Goal: Book appointment/travel/reservation

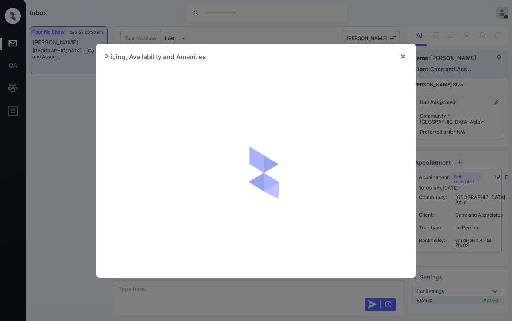
scroll to position [1460, 0]
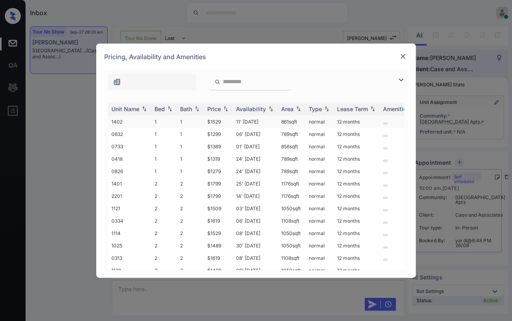
click at [172, 118] on td "1" at bounding box center [164, 121] width 26 height 12
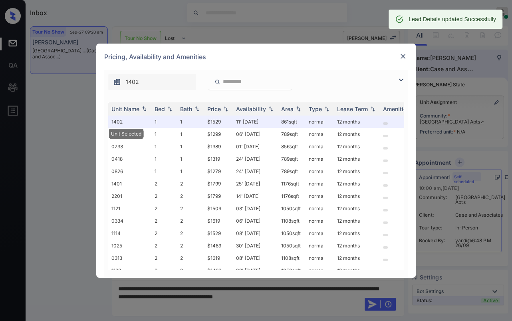
click at [403, 56] on img at bounding box center [403, 56] width 8 height 8
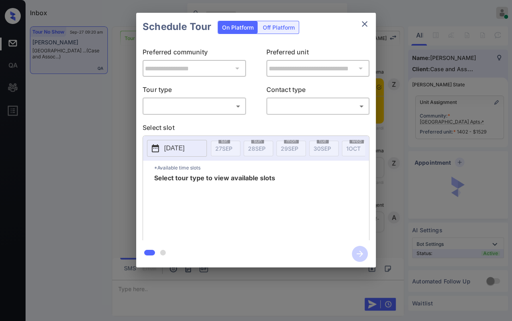
scroll to position [1512, 0]
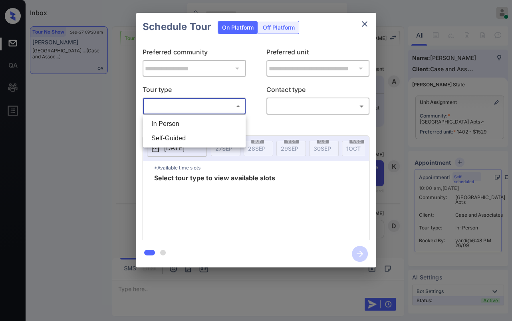
click at [208, 108] on body "Inbox Danielle Dela Cruz Online Set yourself offline Set yourself on break Prof…" at bounding box center [256, 160] width 512 height 321
click at [165, 123] on li "In Person" at bounding box center [194, 124] width 99 height 14
type input "********"
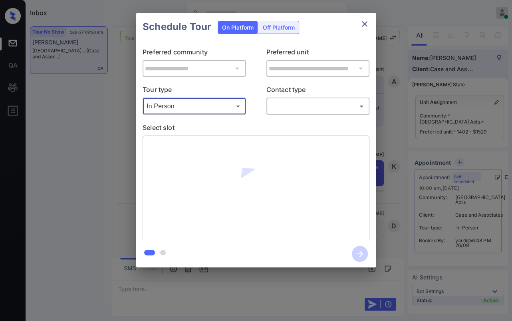
click at [306, 107] on body "Inbox Danielle Dela Cruz Online Set yourself offline Set yourself on break Prof…" at bounding box center [256, 160] width 512 height 321
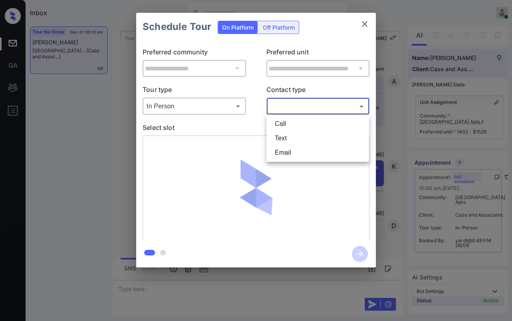
click at [283, 145] on li "Text" at bounding box center [318, 138] width 99 height 14
type input "****"
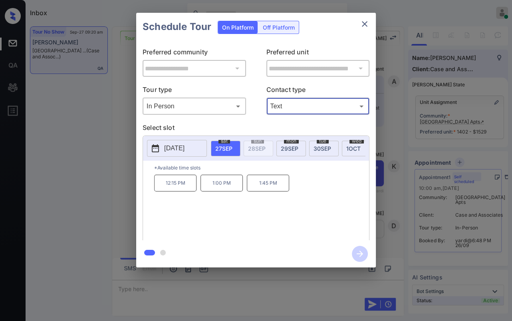
click at [112, 165] on div "**********" at bounding box center [256, 140] width 512 height 280
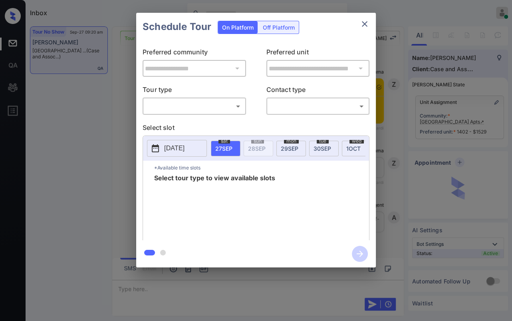
scroll to position [1068, 0]
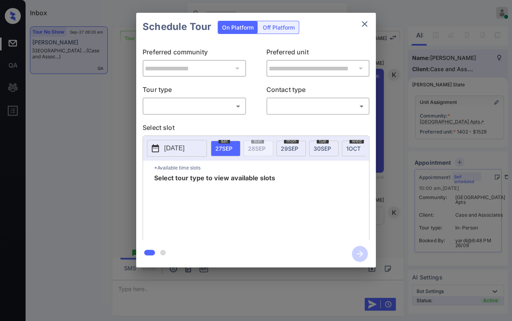
click at [179, 107] on body "Inbox Danielle Dela Cruz Online Set yourself offline Set yourself on break Prof…" at bounding box center [256, 160] width 512 height 321
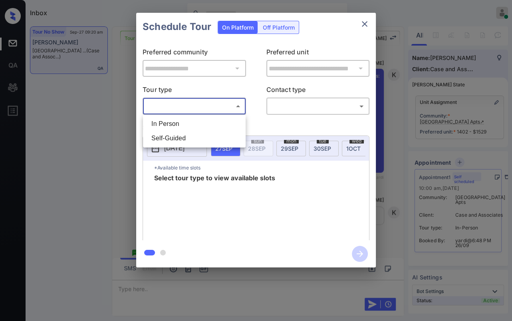
click at [169, 120] on li "In Person" at bounding box center [194, 124] width 99 height 14
type input "********"
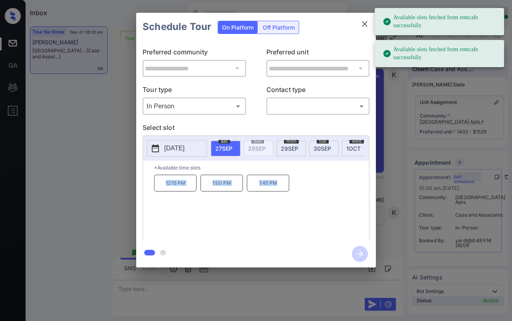
drag, startPoint x: 163, startPoint y: 185, endPoint x: 279, endPoint y: 189, distance: 116.3
click at [279, 189] on div "12:15 PM 1:00 PM 1:45 PM" at bounding box center [261, 207] width 215 height 64
copy div "12:15 PM 1:00 PM 1:45 PM"
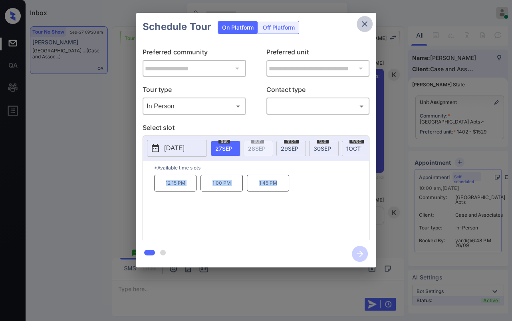
click at [362, 24] on icon "close" at bounding box center [365, 24] width 10 height 10
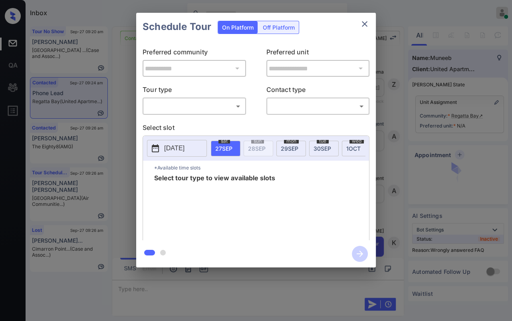
scroll to position [678, 0]
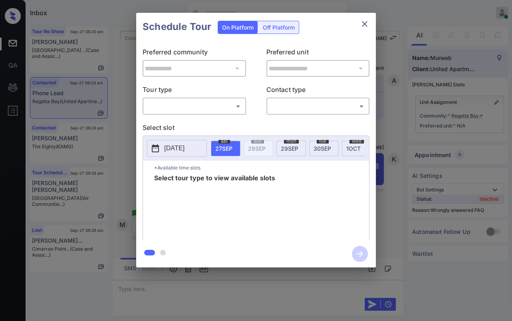
click at [366, 22] on icon "close" at bounding box center [365, 24] width 6 height 6
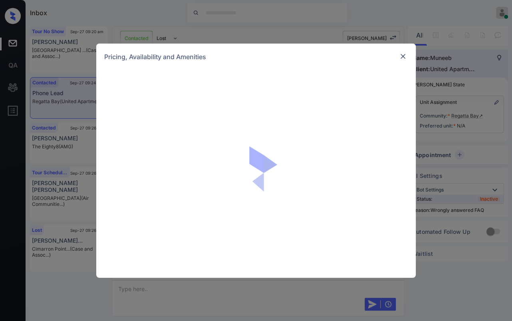
scroll to position [411, 0]
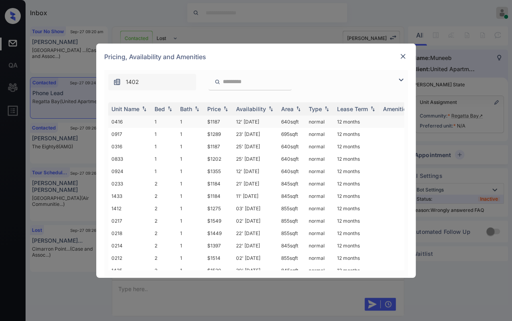
click at [145, 121] on td "0416" at bounding box center [129, 121] width 43 height 12
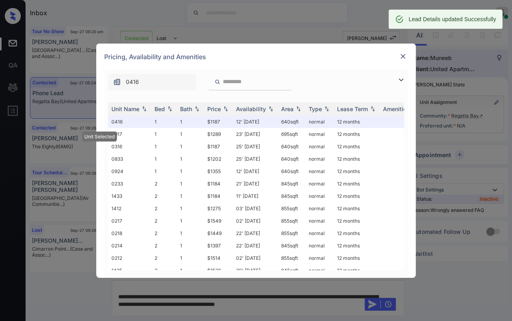
click at [400, 57] on img at bounding box center [403, 56] width 8 height 8
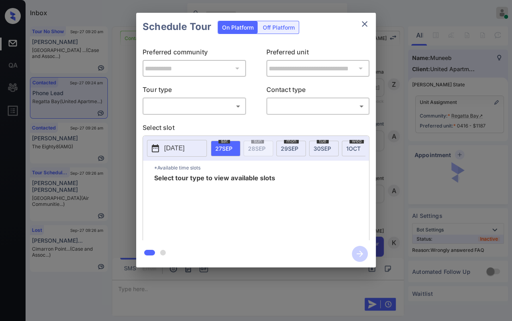
scroll to position [411, 0]
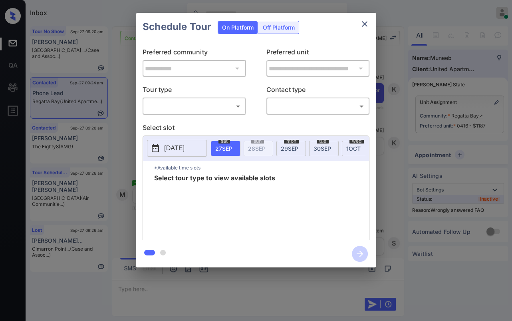
click at [202, 98] on div "​ ​" at bounding box center [194, 105] width 103 height 17
click at [194, 102] on body "Inbox [PERSON_NAME] [PERSON_NAME] Online Set yourself offline Set yourself on b…" at bounding box center [256, 160] width 512 height 321
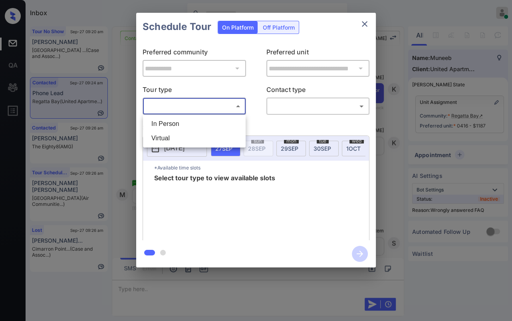
click at [169, 122] on li "In Person" at bounding box center [194, 124] width 99 height 14
type input "********"
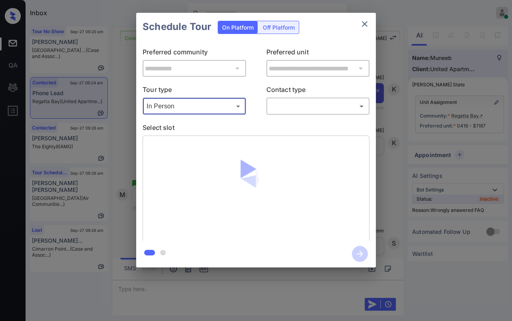
click at [287, 108] on body "Inbox [PERSON_NAME] [PERSON_NAME] Online Set yourself offline Set yourself on b…" at bounding box center [256, 160] width 512 height 321
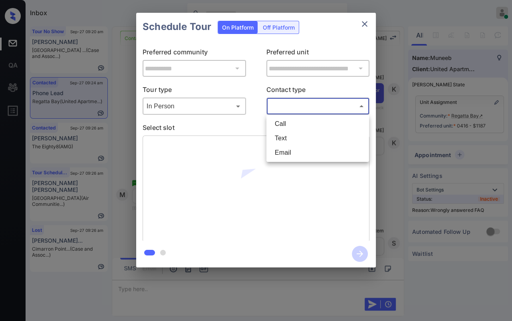
click at [278, 138] on li "Text" at bounding box center [318, 138] width 99 height 14
type input "****"
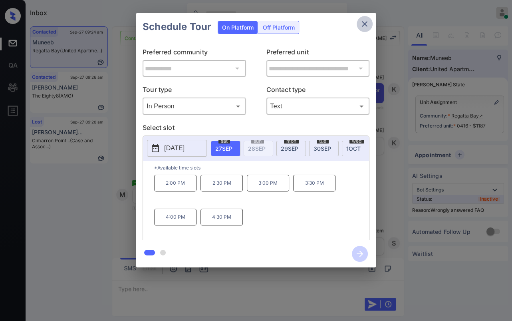
click at [366, 27] on icon "close" at bounding box center [365, 24] width 10 height 10
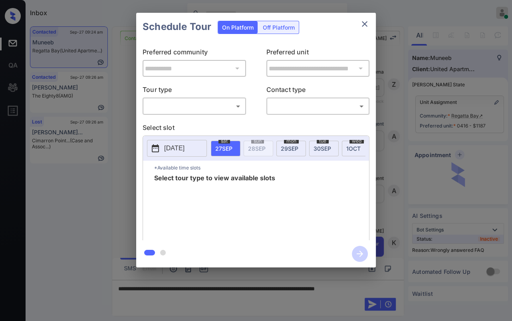
scroll to position [411, 0]
click at [211, 104] on body "Inbox [PERSON_NAME] [PERSON_NAME] Online Set yourself offline Set yourself on b…" at bounding box center [256, 160] width 512 height 321
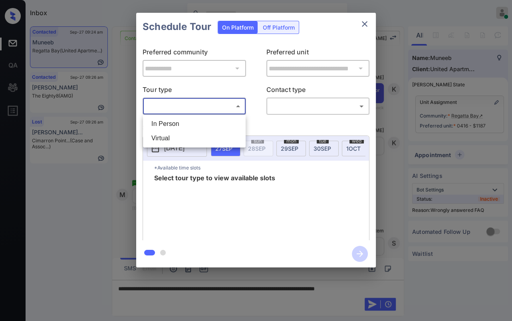
click at [166, 119] on li "In Person" at bounding box center [194, 124] width 99 height 14
type input "********"
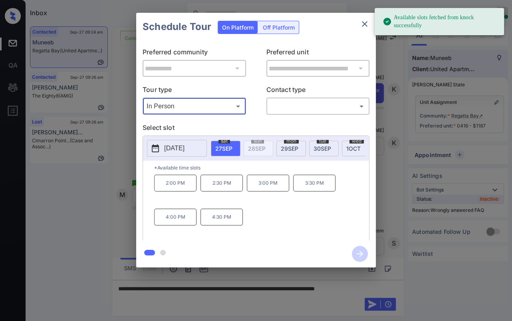
click at [363, 24] on icon "close" at bounding box center [365, 24] width 10 height 10
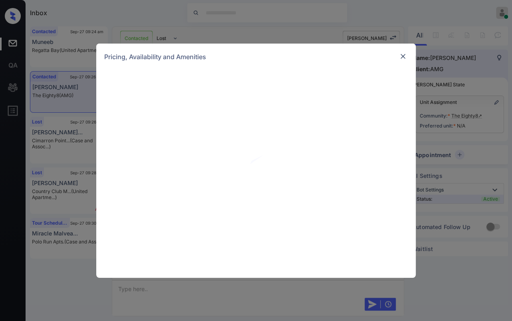
scroll to position [264, 0]
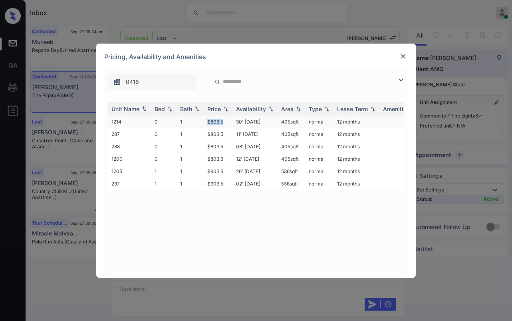
drag, startPoint x: 204, startPoint y: 122, endPoint x: 227, endPoint y: 122, distance: 22.4
click at [227, 122] on td "$803.5" at bounding box center [218, 121] width 29 height 12
copy td "$803.5"
click at [402, 58] on img at bounding box center [403, 56] width 8 height 8
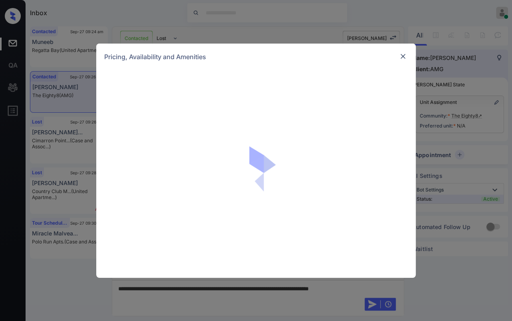
scroll to position [264, 0]
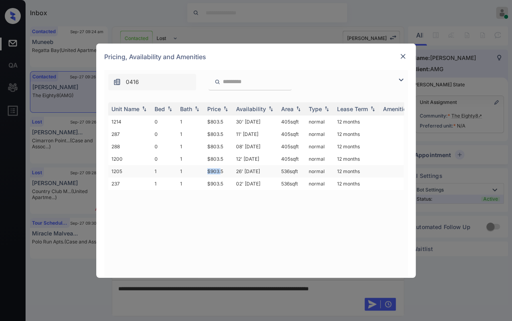
drag, startPoint x: 209, startPoint y: 170, endPoint x: 220, endPoint y: 171, distance: 11.6
click at [220, 171] on td "$903.5" at bounding box center [218, 171] width 29 height 12
copy td "$903."
click at [208, 172] on td "$903.5" at bounding box center [218, 171] width 29 height 12
click at [208, 170] on td "$903.5" at bounding box center [218, 171] width 29 height 12
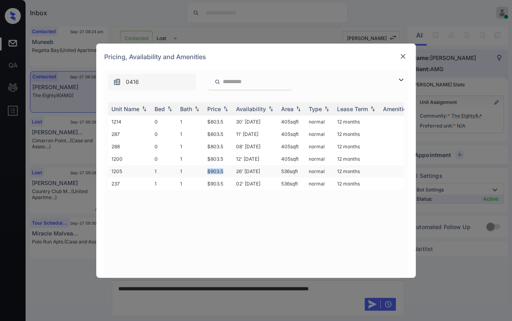
drag, startPoint x: 208, startPoint y: 170, endPoint x: 224, endPoint y: 169, distance: 16.0
click at [224, 169] on td "$903.5" at bounding box center [218, 171] width 29 height 12
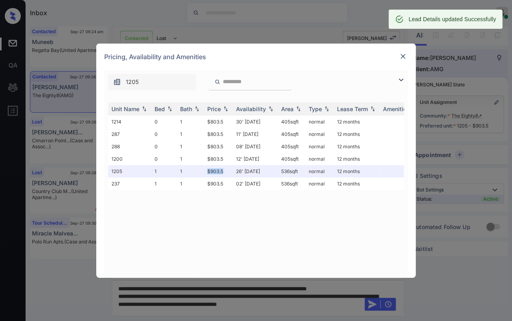
click at [402, 55] on img at bounding box center [403, 56] width 8 height 8
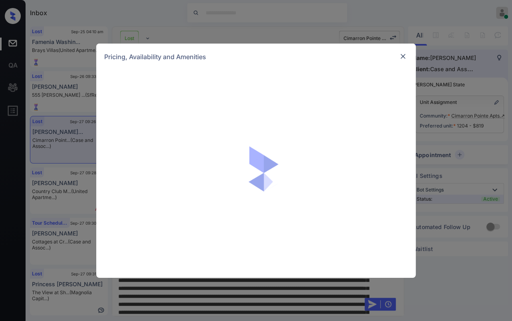
scroll to position [24, 0]
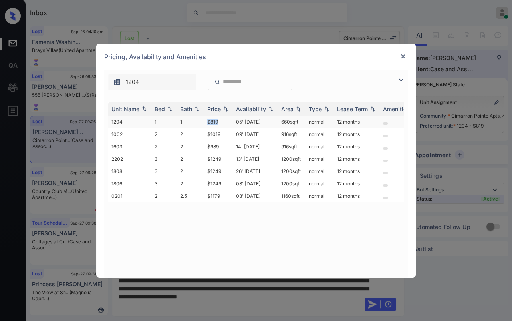
drag, startPoint x: 203, startPoint y: 123, endPoint x: 230, endPoint y: 123, distance: 27.2
click at [230, 123] on tr "1204 1 1 $819 05' Oct 25 660 sqft normal 12 months" at bounding box center [317, 121] width 418 height 12
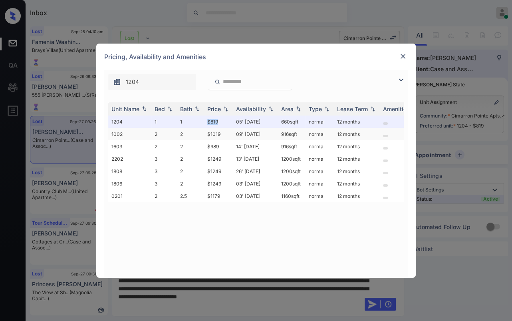
copy tr "$819"
click at [402, 57] on img at bounding box center [403, 56] width 8 height 8
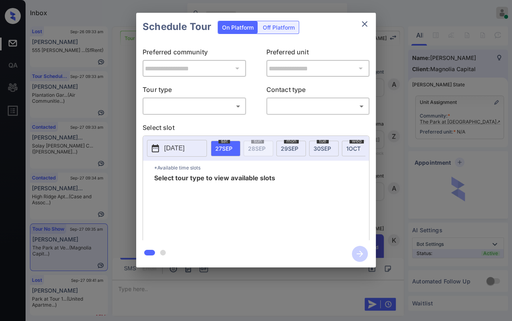
scroll to position [1239, 0]
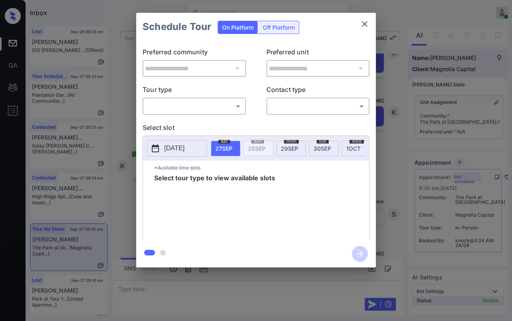
click at [168, 105] on body "Inbox Danielle Dela Cruz Online Set yourself offline Set yourself on break Prof…" at bounding box center [256, 160] width 512 height 321
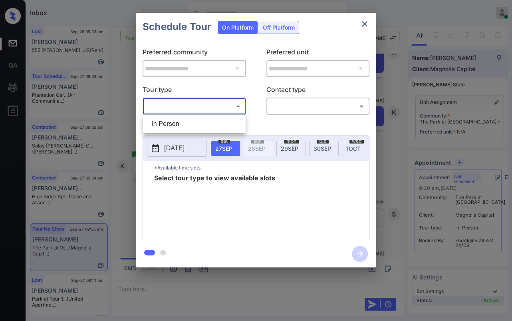
click at [172, 122] on li "In Person" at bounding box center [194, 124] width 99 height 14
type input "********"
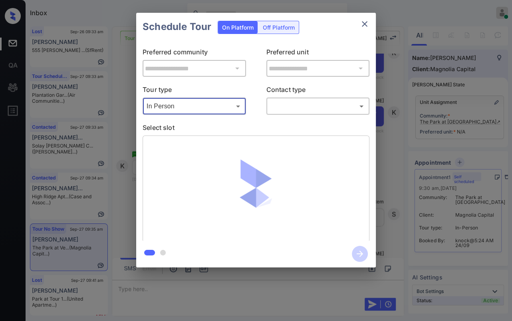
click at [294, 104] on body "Inbox Danielle Dela Cruz Online Set yourself offline Set yourself on break Prof…" at bounding box center [256, 160] width 512 height 321
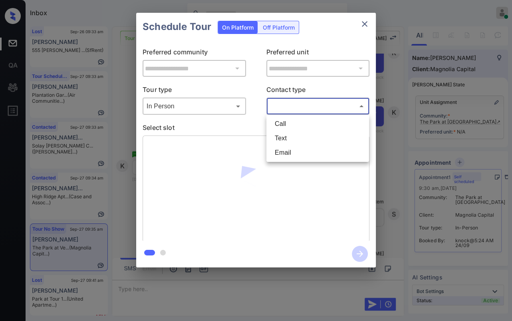
click at [284, 138] on li "Text" at bounding box center [318, 138] width 99 height 14
type input "****"
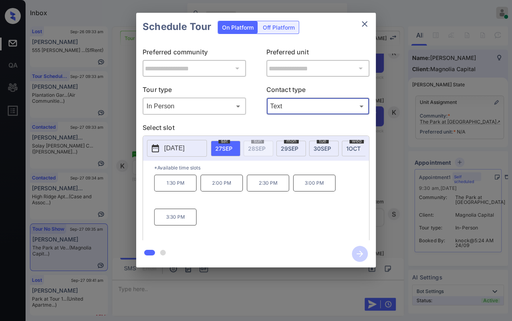
click at [293, 145] on span "29 SEP" at bounding box center [290, 148] width 18 height 7
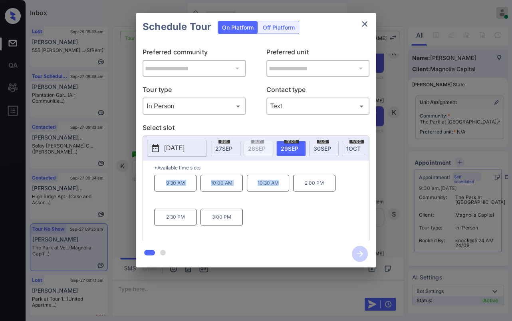
drag, startPoint x: 161, startPoint y: 189, endPoint x: 280, endPoint y: 188, distance: 119.9
click at [280, 188] on div "9:30 AM 10:00 AM 10:30 AM 2:00 PM 2:30 PM 3:00 PM" at bounding box center [261, 207] width 215 height 64
copy div "9:30 AM 10:00 AM 10:30 AM"
click at [367, 22] on icon "close" at bounding box center [365, 24] width 10 height 10
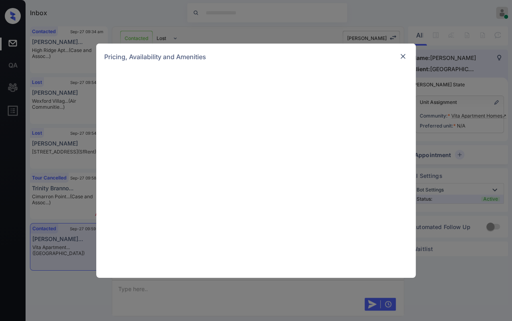
scroll to position [1008, 0]
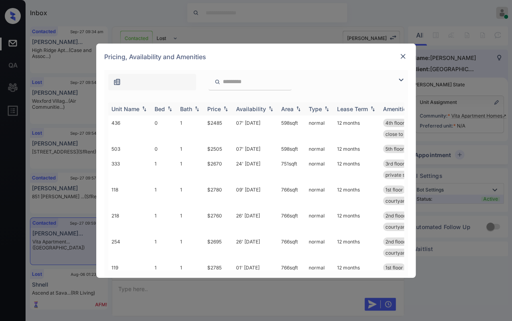
click at [159, 110] on div "Bed" at bounding box center [160, 108] width 10 height 7
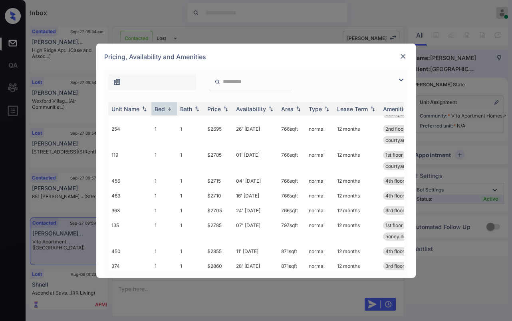
scroll to position [227, 0]
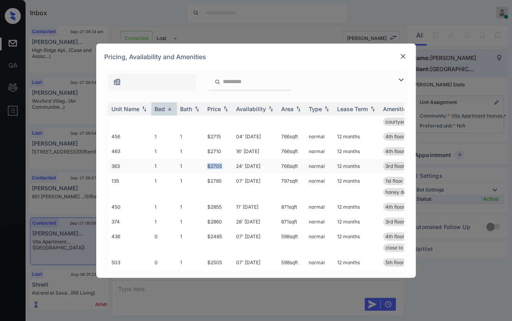
drag, startPoint x: 204, startPoint y: 159, endPoint x: 224, endPoint y: 157, distance: 19.7
click at [224, 159] on td "$2705" at bounding box center [218, 166] width 29 height 15
copy td "$2705"
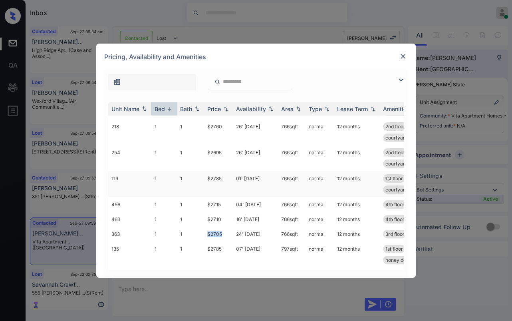
scroll to position [138, 0]
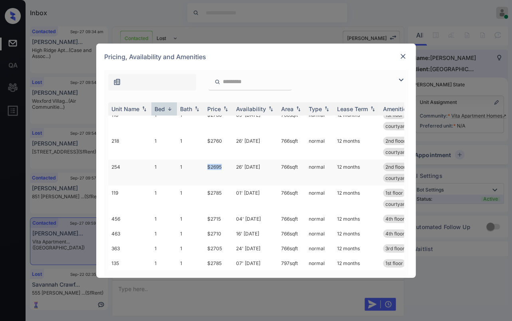
drag, startPoint x: 201, startPoint y: 167, endPoint x: 222, endPoint y: 166, distance: 21.6
click at [222, 166] on tr "254 1 1 $2695 26' [DATE] 766 sqft normal 12 months 2nd floor bookcase honey des…" at bounding box center [317, 172] width 418 height 26
copy tr "$2695"
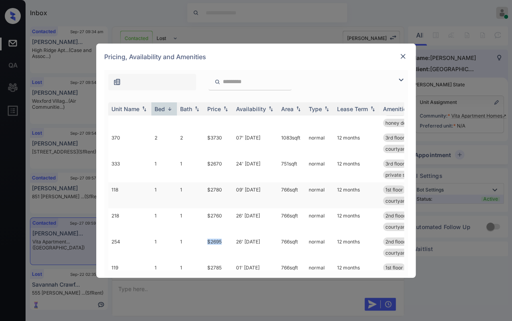
scroll to position [49, 0]
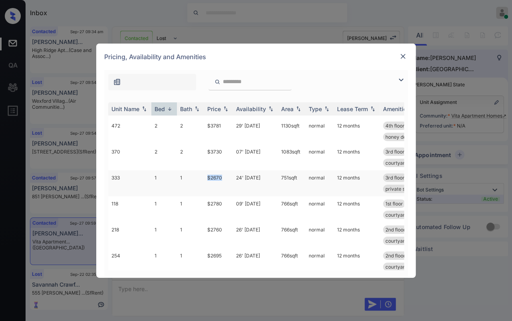
drag, startPoint x: 204, startPoint y: 175, endPoint x: 226, endPoint y: 175, distance: 22.0
click at [226, 175] on tr "333 1 1 $2670 24' Oct 25 751 sqft normal 12 months 3rd floor azul design pac...…" at bounding box center [317, 183] width 418 height 26
copy tr "$2670"
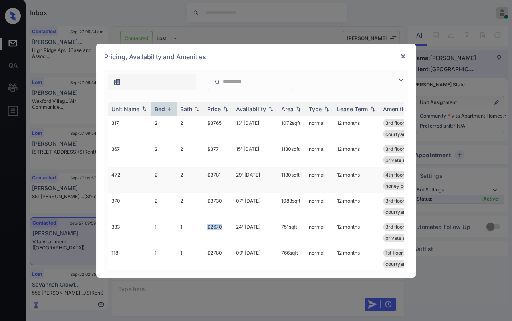
scroll to position [227, 0]
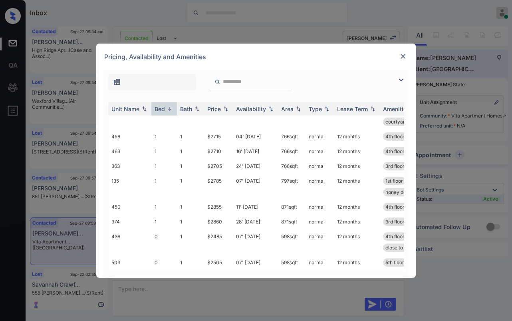
click at [400, 60] on div at bounding box center [403, 57] width 10 height 10
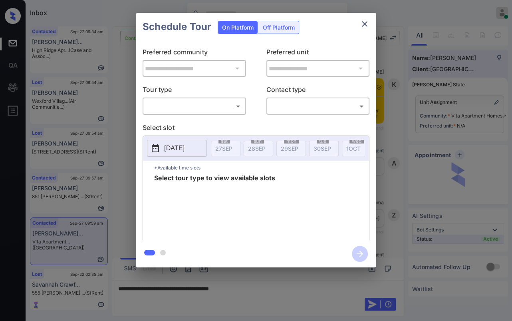
click at [486, 92] on div "**********" at bounding box center [256, 140] width 512 height 280
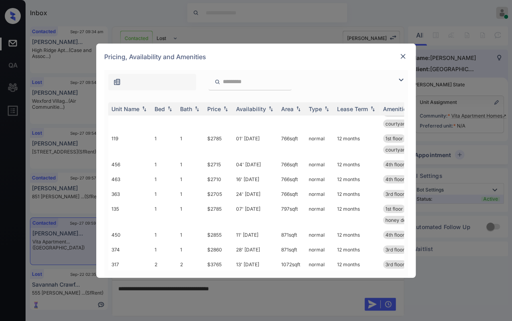
scroll to position [44, 0]
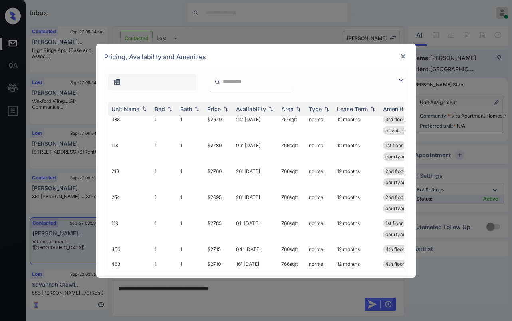
click at [403, 55] on img at bounding box center [403, 56] width 8 height 8
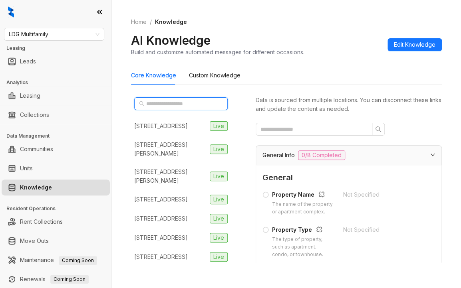
click at [167, 99] on input "text" at bounding box center [181, 103] width 70 height 9
click at [40, 33] on span "LDG Multifamily" at bounding box center [54, 34] width 91 height 12
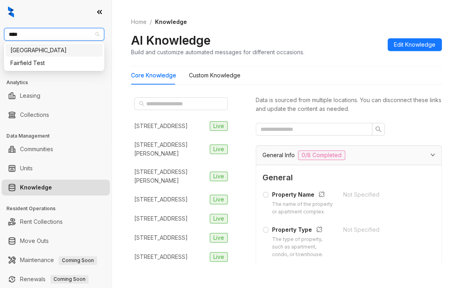
type input "*****"
click at [41, 47] on div "Fairfield" at bounding box center [54, 50] width 88 height 9
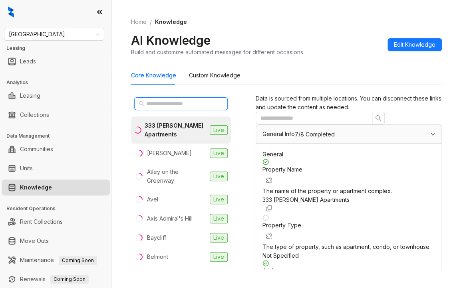
click at [167, 105] on input "text" at bounding box center [181, 103] width 70 height 9
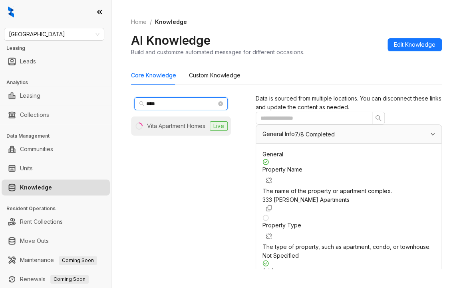
type input "****"
click at [159, 126] on div "Vita Apartment Homes" at bounding box center [176, 126] width 58 height 9
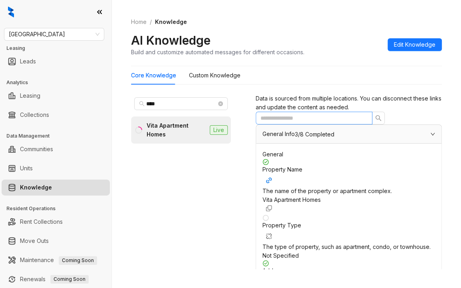
click at [315, 123] on span at bounding box center [314, 118] width 117 height 13
type input "*"
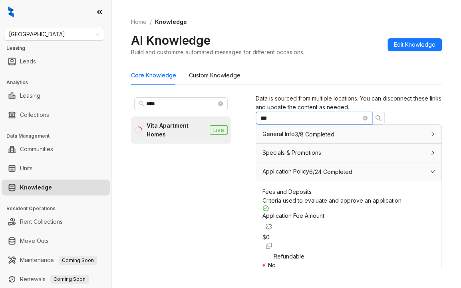
scroll to position [80, 0]
type input "***"
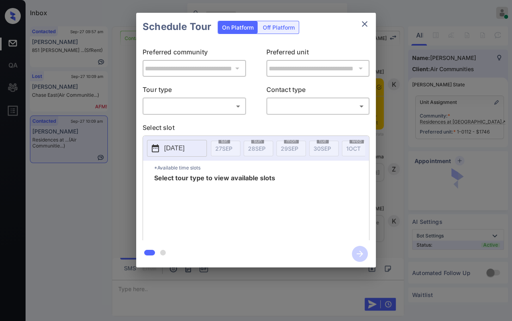
scroll to position [888, 0]
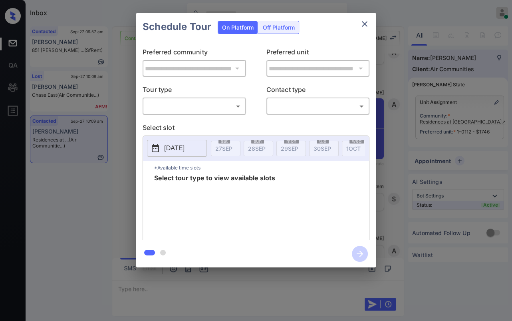
click at [208, 104] on body "Inbox [PERSON_NAME] [PERSON_NAME] Online Set yourself offline Set yourself on b…" at bounding box center [256, 160] width 512 height 321
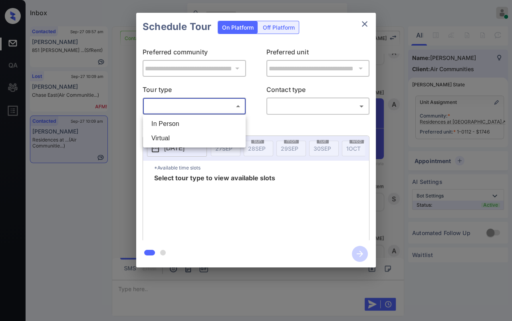
click at [171, 123] on li "In Person" at bounding box center [194, 124] width 99 height 14
type input "********"
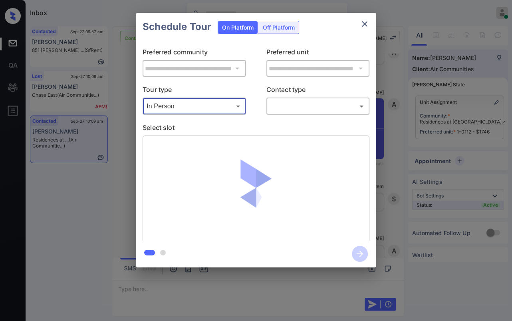
click at [364, 23] on icon "close" at bounding box center [365, 24] width 10 height 10
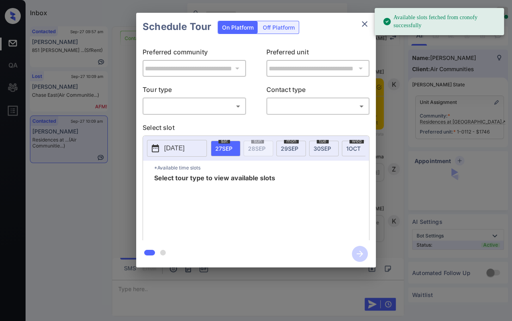
scroll to position [355, 0]
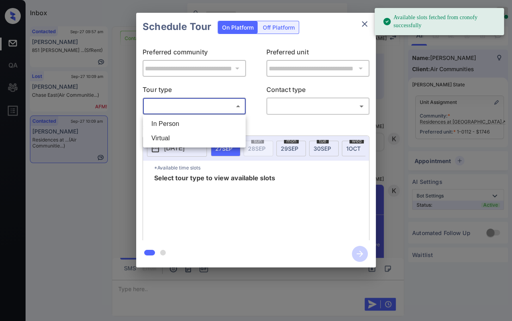
click at [181, 110] on body "Available slots fetched from cronofy successfully Inbox Danielle Dela Cruz Onli…" at bounding box center [256, 160] width 512 height 321
click at [170, 119] on li "In Person" at bounding box center [194, 124] width 99 height 14
type input "********"
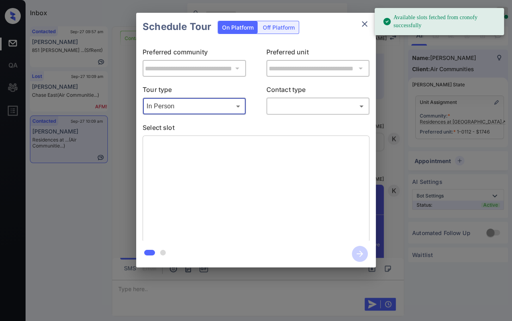
click at [311, 100] on body "Available slots fetched from cronofy successfully Inbox Danielle Dela Cruz Onli…" at bounding box center [256, 160] width 512 height 321
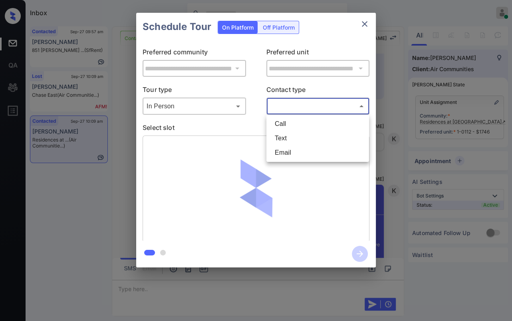
click at [283, 134] on li "Text" at bounding box center [318, 138] width 99 height 14
type input "****"
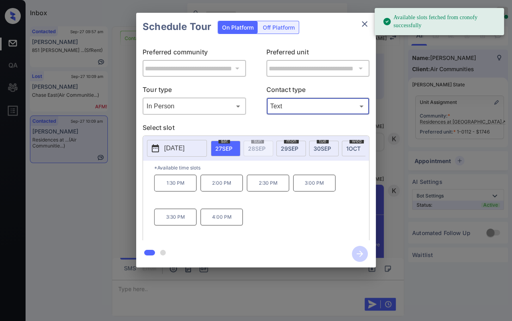
click at [221, 225] on p "4:00 PM" at bounding box center [222, 217] width 42 height 17
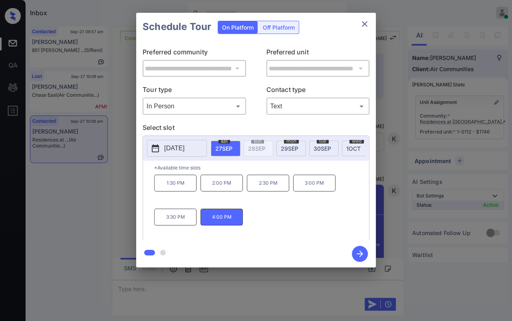
click at [358, 256] on icon "button" at bounding box center [360, 254] width 16 height 16
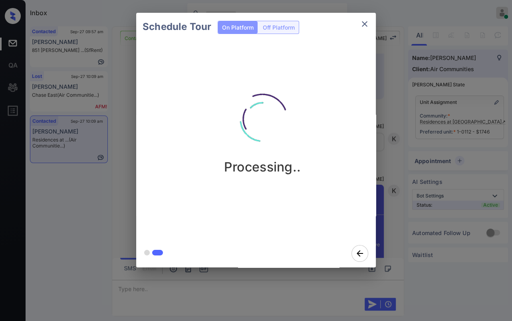
click at [122, 105] on div "Schedule Tour On Platform Off Platform Processing.." at bounding box center [256, 140] width 512 height 280
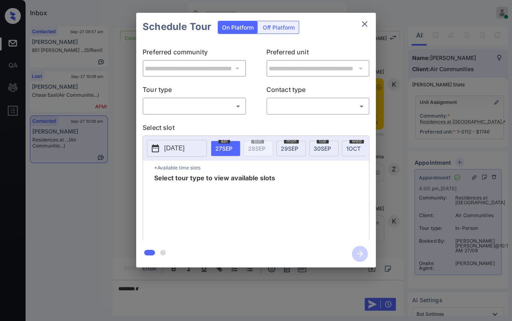
scroll to position [1293, 0]
click at [117, 119] on div "**********" at bounding box center [256, 140] width 512 height 280
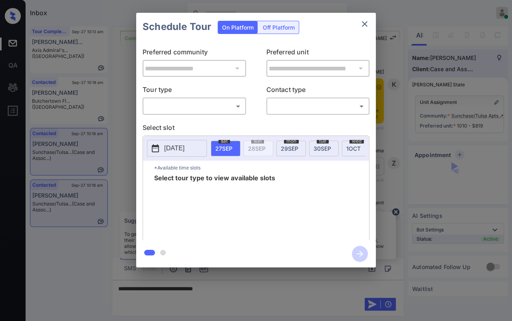
scroll to position [1683, 0]
click at [199, 113] on div "​ ​" at bounding box center [194, 105] width 103 height 17
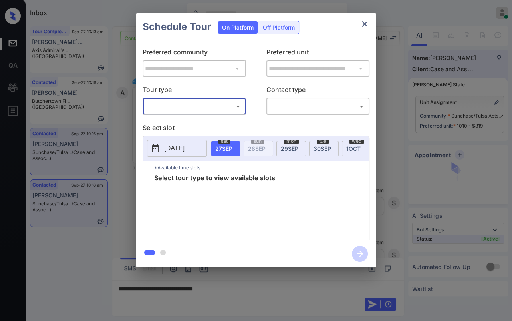
click at [199, 106] on body "Inbox Danielle Dela Cruz Online Set yourself offline Set yourself on break Prof…" at bounding box center [256, 160] width 512 height 321
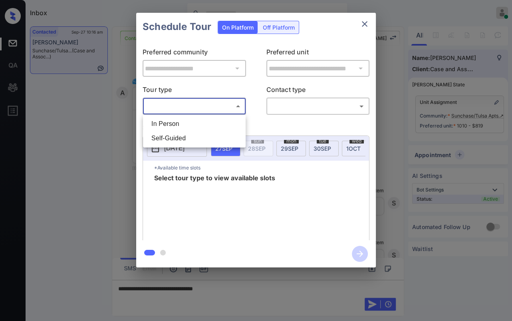
click at [364, 24] on div at bounding box center [256, 160] width 512 height 321
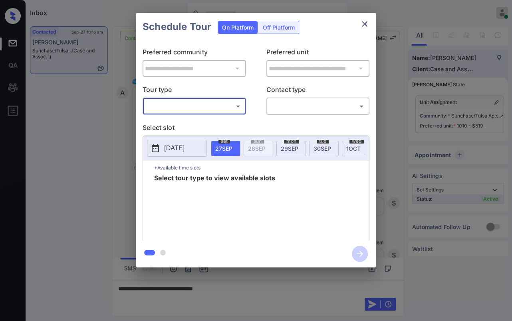
click at [363, 26] on icon "close" at bounding box center [365, 24] width 6 height 6
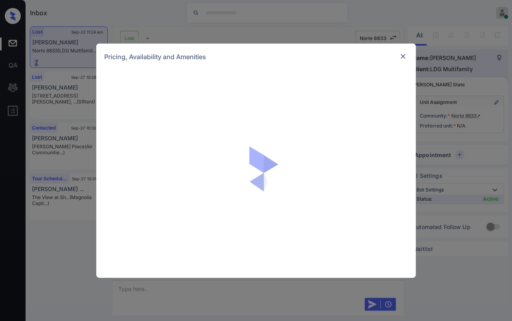
scroll to position [943, 0]
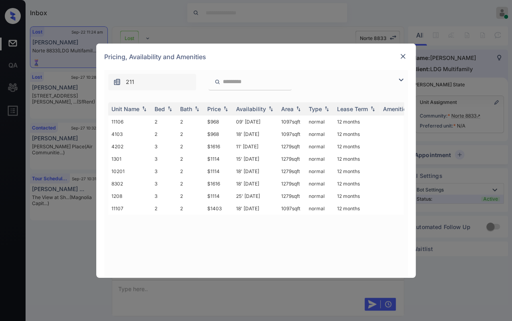
click at [403, 58] on img at bounding box center [403, 56] width 8 height 8
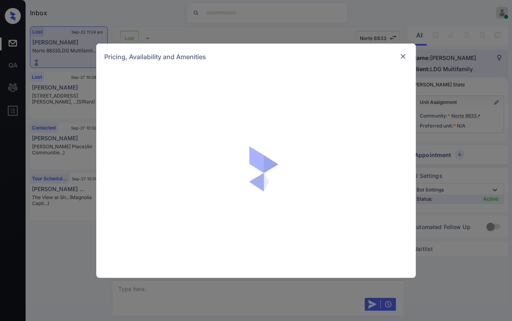
scroll to position [943, 0]
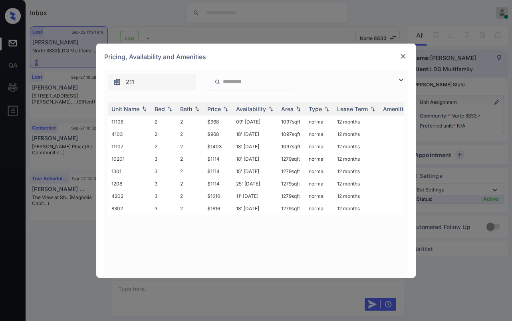
click at [401, 54] on img at bounding box center [403, 56] width 8 height 8
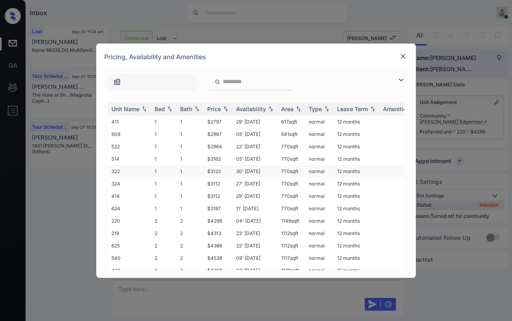
scroll to position [46, 0]
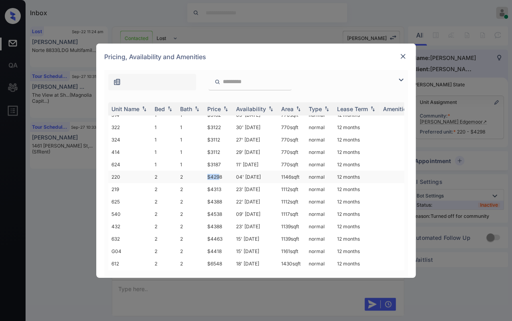
drag, startPoint x: 207, startPoint y: 169, endPoint x: 219, endPoint y: 171, distance: 12.0
click at [219, 171] on td "$4298" at bounding box center [218, 177] width 29 height 12
click at [211, 173] on td "$4298" at bounding box center [218, 177] width 29 height 12
drag, startPoint x: 207, startPoint y: 171, endPoint x: 224, endPoint y: 172, distance: 16.9
click at [224, 172] on td "$4298" at bounding box center [218, 177] width 29 height 12
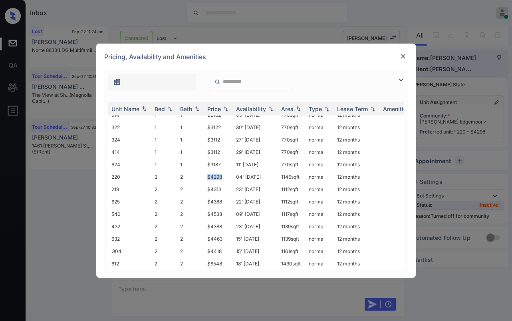
click at [404, 56] on img at bounding box center [403, 56] width 8 height 8
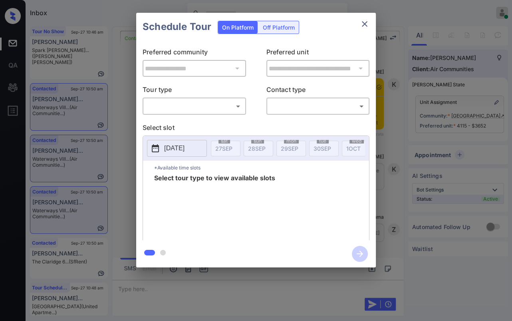
scroll to position [1700, 0]
click at [124, 158] on div "**********" at bounding box center [256, 140] width 512 height 280
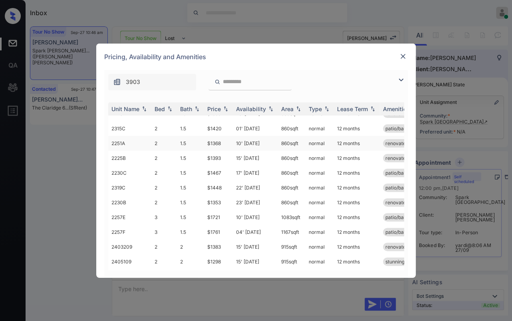
scroll to position [237, 0]
drag, startPoint x: 208, startPoint y: 225, endPoint x: 227, endPoint y: 225, distance: 19.2
click at [227, 225] on td "$1383" at bounding box center [218, 232] width 29 height 15
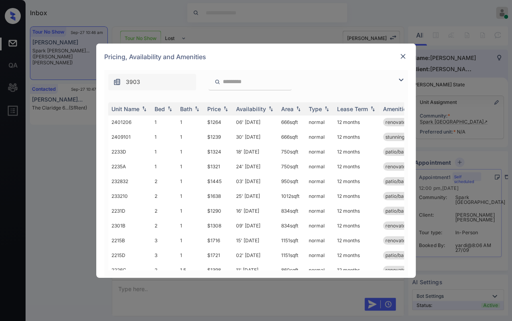
scroll to position [15, 0]
click at [155, 108] on div "Bed" at bounding box center [160, 108] width 10 height 7
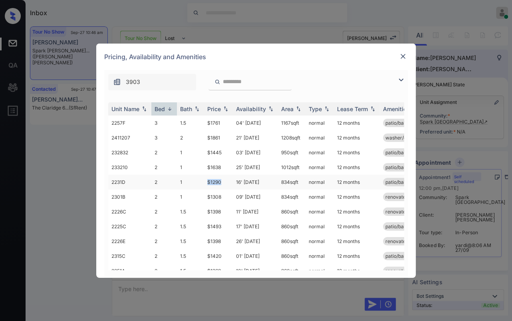
drag, startPoint x: 205, startPoint y: 181, endPoint x: 224, endPoint y: 181, distance: 18.8
click at [224, 181] on td "$1290" at bounding box center [218, 182] width 29 height 15
click at [53, 73] on div "**********" at bounding box center [256, 160] width 512 height 321
click at [66, 48] on div "**********" at bounding box center [256, 160] width 512 height 321
click at [402, 58] on img at bounding box center [403, 56] width 8 height 8
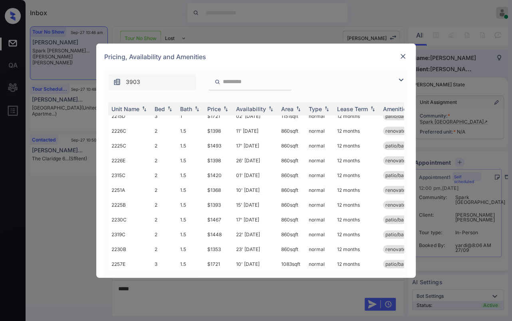
scroll to position [237, 0]
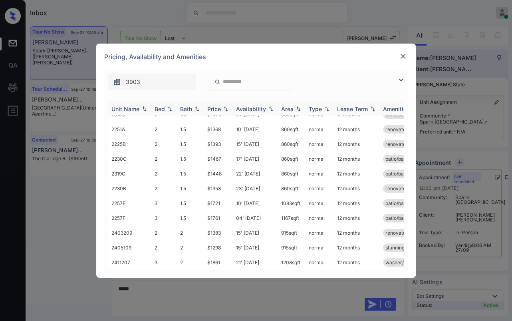
click at [160, 109] on div "Bed" at bounding box center [160, 108] width 10 height 7
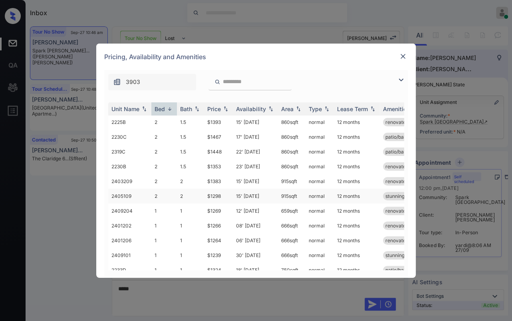
scroll to position [192, 0]
drag, startPoint x: 207, startPoint y: 212, endPoint x: 223, endPoint y: 211, distance: 16.8
click at [223, 211] on td "$1298" at bounding box center [218, 211] width 29 height 15
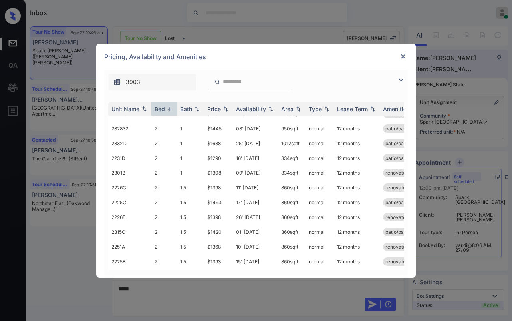
scroll to position [15, 0]
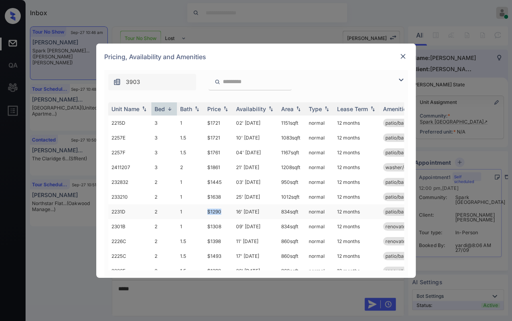
drag, startPoint x: 204, startPoint y: 209, endPoint x: 225, endPoint y: 209, distance: 21.2
click at [225, 209] on tr "2231D 2 1 $1290 16' Sep 25 834 sqft normal 12 months patio/balcony renovated" at bounding box center [317, 211] width 418 height 15
copy tr "$1290"
click at [404, 56] on img at bounding box center [403, 56] width 8 height 8
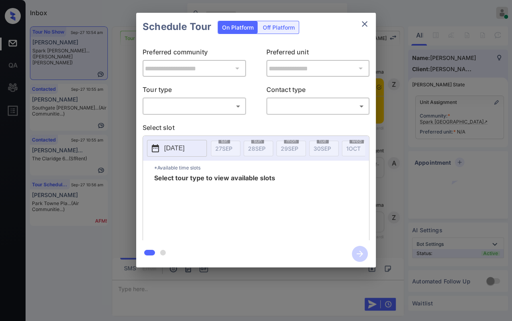
scroll to position [294, 0]
click at [177, 105] on body "Inbox Danielle Dela Cruz Online Set yourself offline Set yourself on break Prof…" at bounding box center [256, 160] width 512 height 321
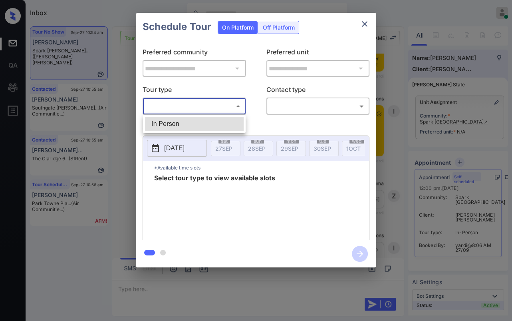
click at [185, 125] on li "In Person" at bounding box center [194, 124] width 99 height 14
type input "********"
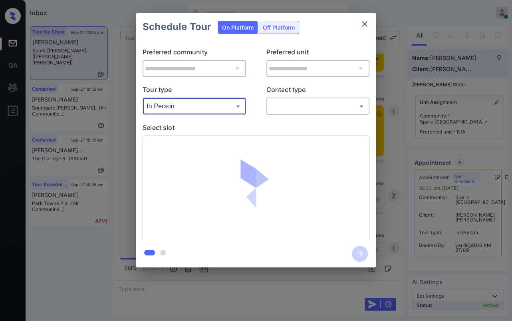
click at [320, 109] on body "Inbox Danielle Dela Cruz Online Set yourself offline Set yourself on break Prof…" at bounding box center [256, 160] width 512 height 321
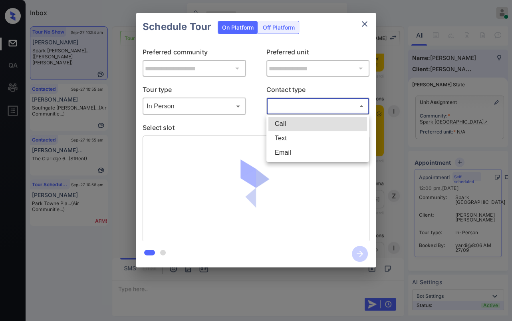
click at [294, 137] on li "Text" at bounding box center [318, 138] width 99 height 14
type input "****"
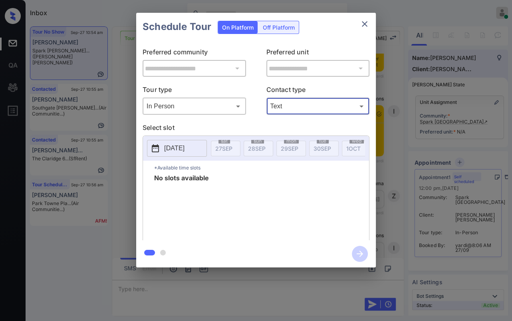
click at [179, 142] on button "2025-09-27" at bounding box center [177, 148] width 60 height 17
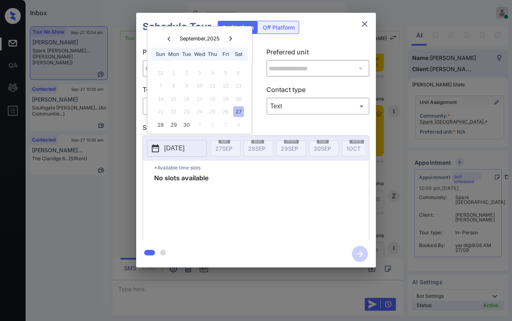
click at [363, 26] on icon "close" at bounding box center [365, 24] width 6 height 6
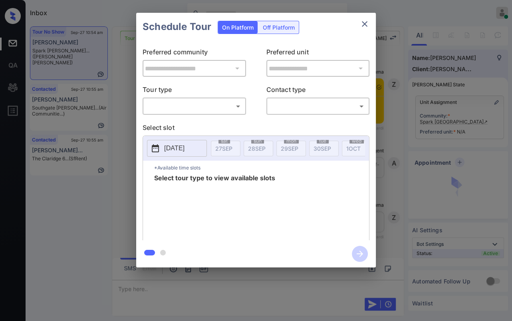
scroll to position [1048, 0]
click at [177, 101] on body "Inbox [PERSON_NAME] [PERSON_NAME] Online Set yourself offline Set yourself on b…" at bounding box center [256, 160] width 512 height 321
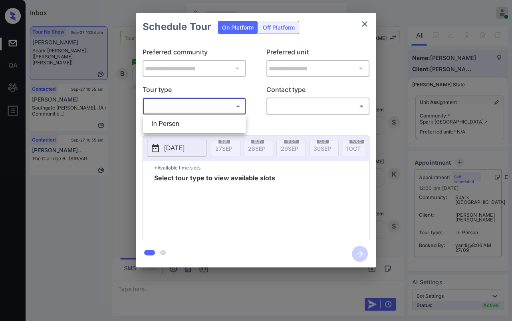
click at [162, 122] on li "In Person" at bounding box center [194, 124] width 99 height 14
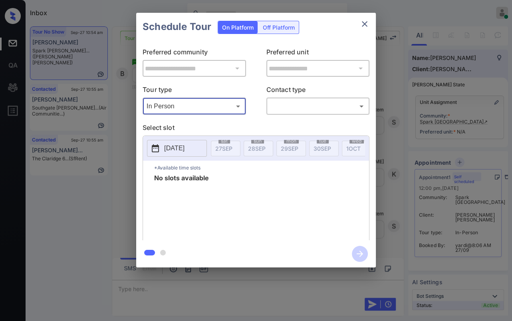
type input "********"
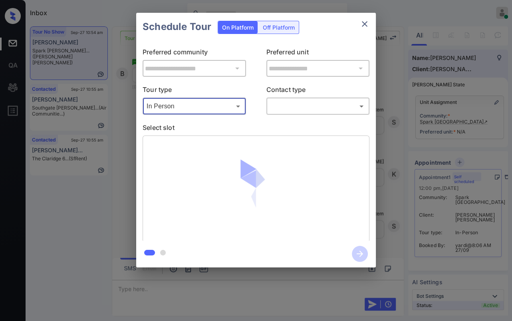
click at [364, 23] on icon "close" at bounding box center [365, 24] width 10 height 10
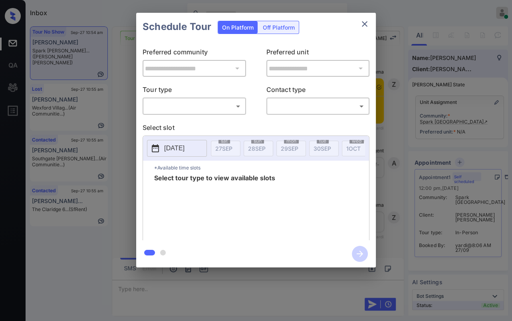
scroll to position [1048, 0]
click at [211, 105] on body "Inbox [PERSON_NAME] [PERSON_NAME] Online Set yourself offline Set yourself on b…" at bounding box center [256, 160] width 512 height 321
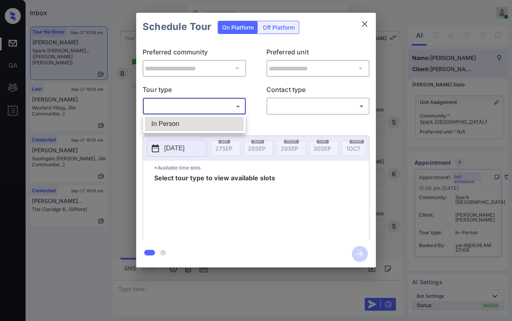
click at [171, 123] on li "In Person" at bounding box center [194, 124] width 99 height 14
type input "********"
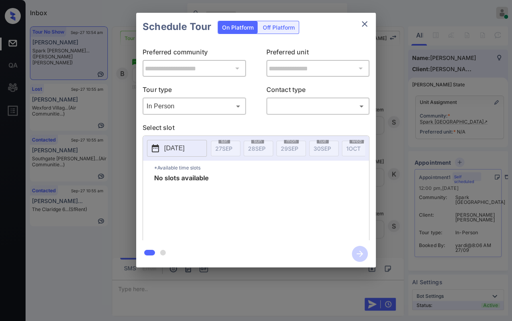
click at [186, 142] on button "[DATE]" at bounding box center [177, 148] width 60 height 17
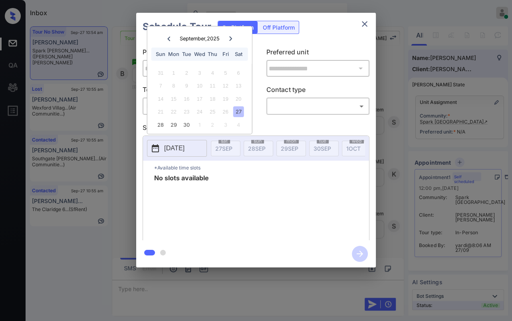
click at [229, 39] on icon at bounding box center [230, 38] width 5 height 5
click at [361, 23] on icon "close" at bounding box center [365, 24] width 10 height 10
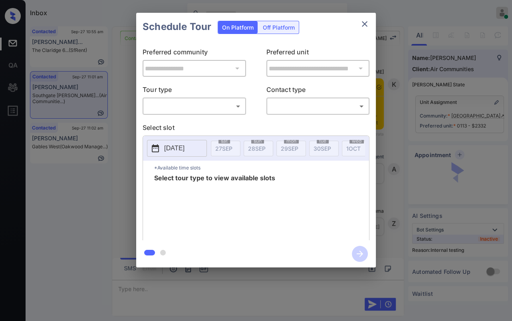
scroll to position [1622, 0]
click at [174, 101] on body "Inbox Danielle Dela Cruz Online Set yourself offline Set yourself on break Prof…" at bounding box center [256, 160] width 512 height 321
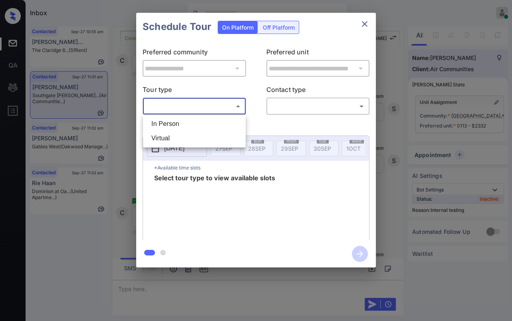
click at [121, 93] on div at bounding box center [256, 160] width 512 height 321
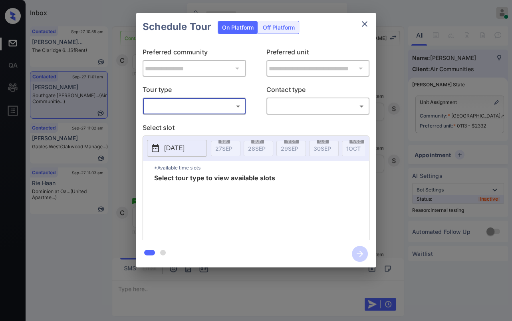
click at [124, 93] on div "**********" at bounding box center [256, 140] width 512 height 280
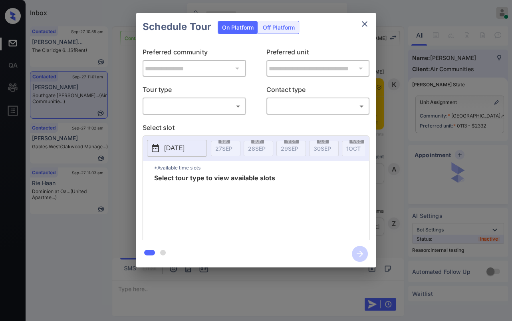
scroll to position [912, 0]
click at [187, 109] on body "Inbox [PERSON_NAME] [PERSON_NAME] Online Set yourself offline Set yourself on b…" at bounding box center [256, 160] width 512 height 321
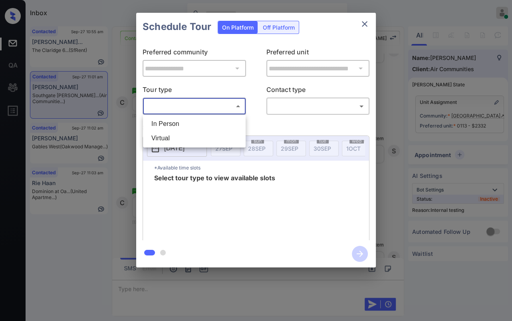
click at [172, 119] on li "In Person" at bounding box center [194, 124] width 99 height 14
type input "********"
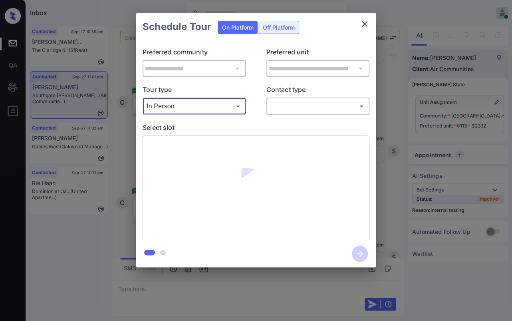
click at [315, 102] on body "Inbox [PERSON_NAME] [PERSON_NAME] Online Set yourself offline Set yourself on b…" at bounding box center [256, 160] width 512 height 321
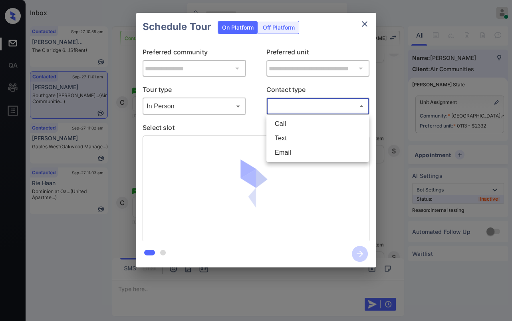
click at [282, 135] on li "Text" at bounding box center [318, 138] width 99 height 14
type input "****"
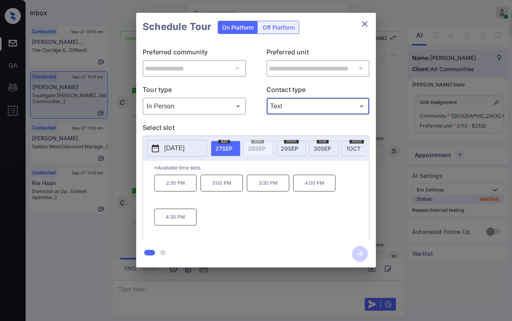
click at [125, 139] on div "**********" at bounding box center [256, 140] width 512 height 280
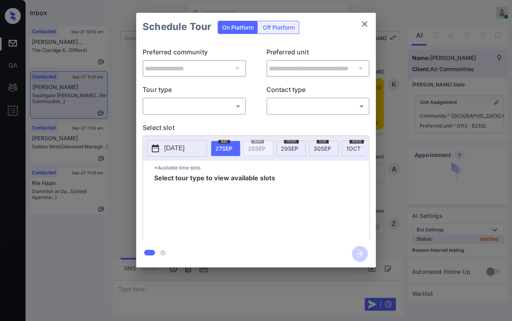
scroll to position [1667, 0]
click at [185, 109] on body "Inbox [PERSON_NAME] [PERSON_NAME] Online Set yourself offline Set yourself on b…" at bounding box center [256, 160] width 512 height 321
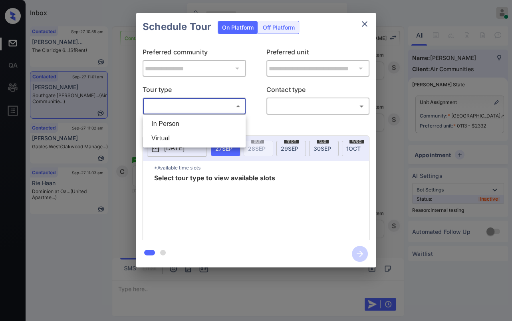
click at [169, 124] on li "In Person" at bounding box center [194, 124] width 99 height 14
type input "********"
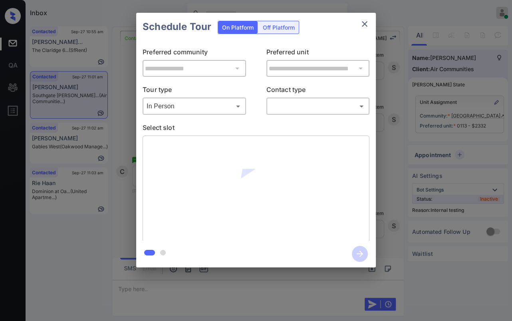
click at [313, 113] on div "​ ​" at bounding box center [318, 105] width 103 height 17
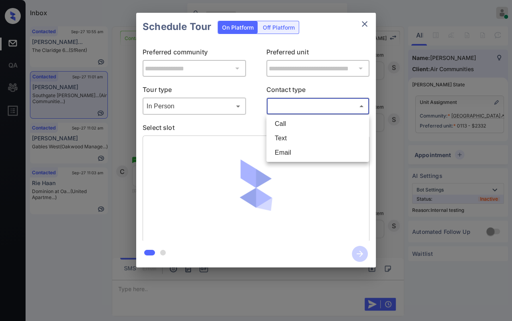
click at [291, 107] on body "Inbox Danielle Dela Cruz Online Set yourself offline Set yourself on break Prof…" at bounding box center [256, 160] width 512 height 321
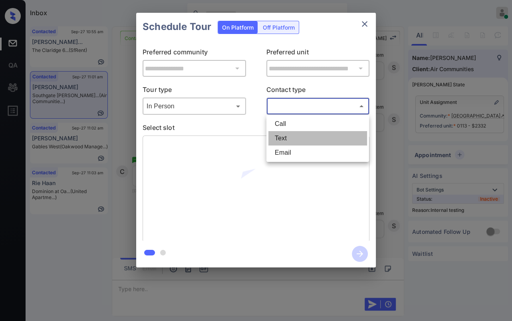
click at [280, 137] on li "Text" at bounding box center [318, 138] width 99 height 14
type input "****"
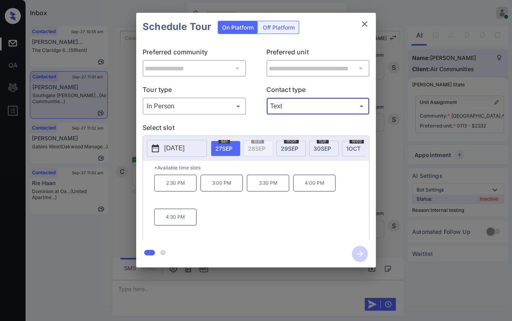
click at [213, 185] on p "3:00 PM" at bounding box center [222, 183] width 42 height 17
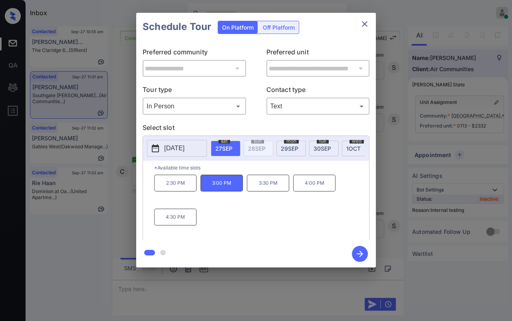
click at [362, 249] on icon "button" at bounding box center [360, 254] width 16 height 16
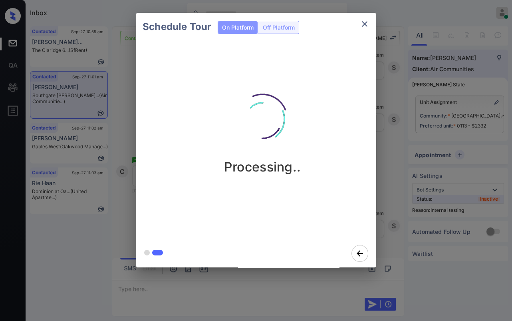
click at [127, 61] on div "Schedule Tour On Platform Off Platform Processing.." at bounding box center [256, 140] width 512 height 280
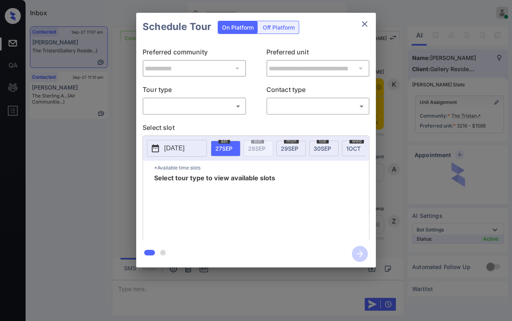
scroll to position [3119, 0]
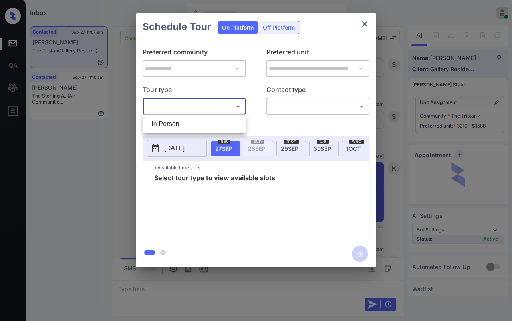
click at [174, 108] on body "Inbox [PERSON_NAME] [PERSON_NAME] Online Set yourself offline Set yourself on b…" at bounding box center [256, 160] width 512 height 321
click at [169, 124] on li "In Person" at bounding box center [194, 124] width 99 height 14
type input "********"
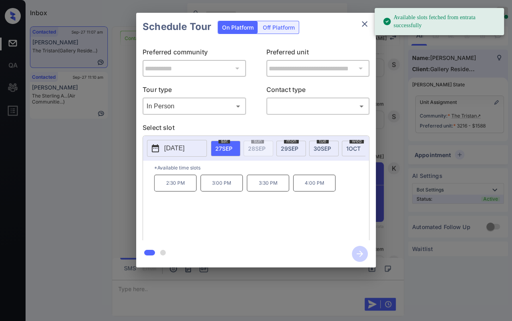
click at [165, 147] on p "[DATE]" at bounding box center [174, 148] width 20 height 10
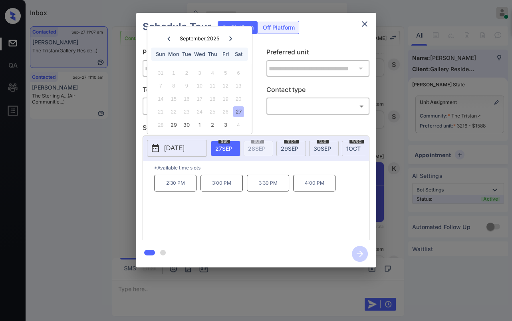
click at [233, 36] on div at bounding box center [230, 39] width 11 height 10
click at [166, 40] on icon at bounding box center [168, 38] width 5 height 5
click at [362, 26] on icon "close" at bounding box center [365, 24] width 6 height 6
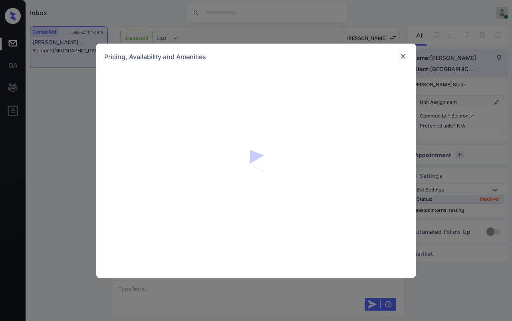
scroll to position [913, 0]
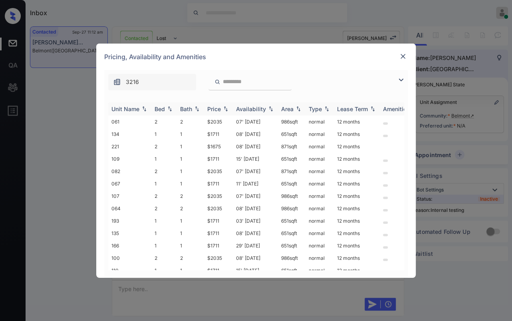
click at [163, 107] on div "Bed" at bounding box center [160, 108] width 10 height 7
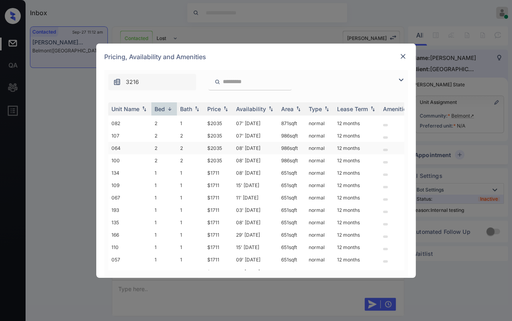
scroll to position [35, 0]
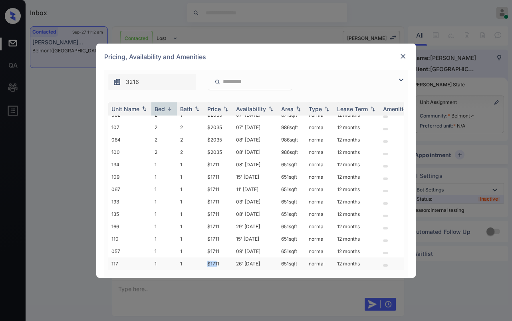
drag, startPoint x: 206, startPoint y: 255, endPoint x: 218, endPoint y: 255, distance: 12.0
click at [218, 257] on td "$1711" at bounding box center [218, 263] width 29 height 12
copy td "$171"
drag, startPoint x: 408, startPoint y: 57, endPoint x: 399, endPoint y: 55, distance: 9.7
click at [404, 57] on div "Pricing, Availability and Amenities" at bounding box center [256, 57] width 320 height 26
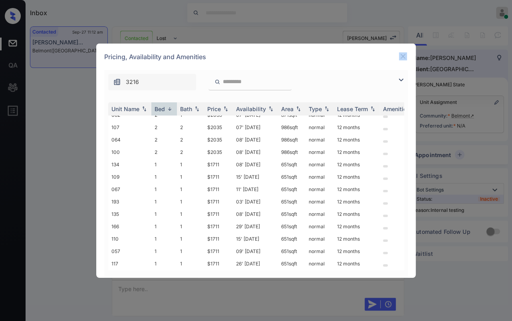
click at [401, 55] on img at bounding box center [403, 56] width 8 height 8
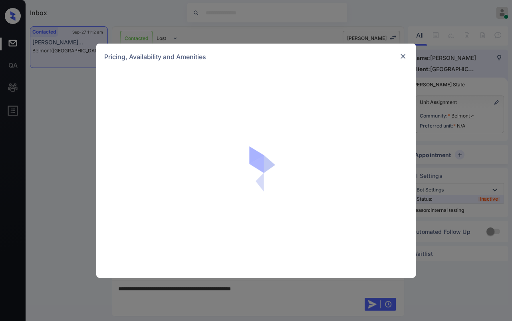
scroll to position [913, 0]
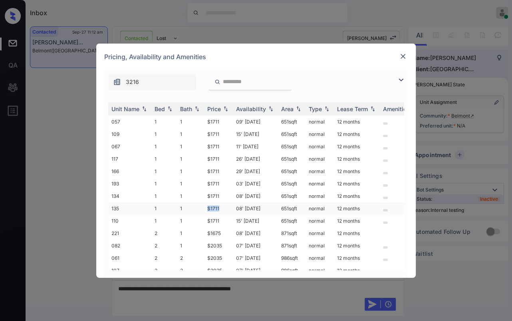
drag, startPoint x: 208, startPoint y: 207, endPoint x: 220, endPoint y: 206, distance: 12.0
click at [220, 206] on td "$1711" at bounding box center [218, 208] width 29 height 12
copy td "$1711"
click at [402, 55] on img at bounding box center [403, 56] width 8 height 8
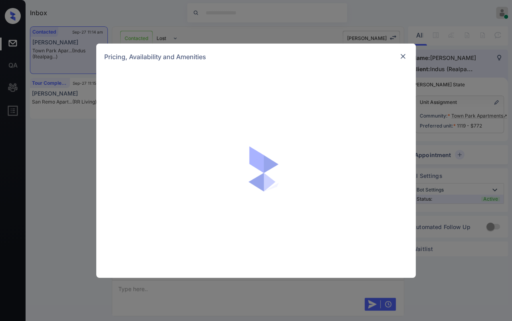
scroll to position [1001, 0]
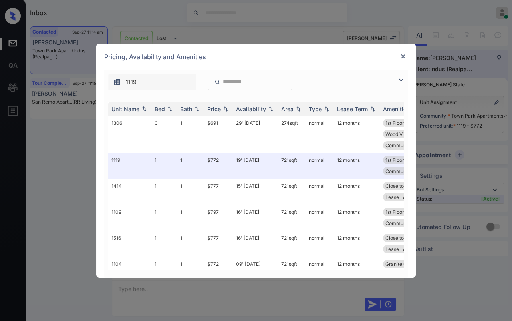
click at [403, 53] on img at bounding box center [403, 56] width 8 height 8
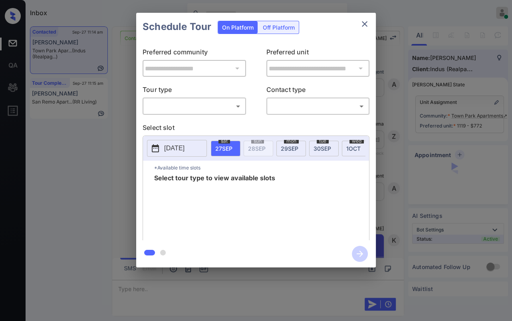
scroll to position [1001, 0]
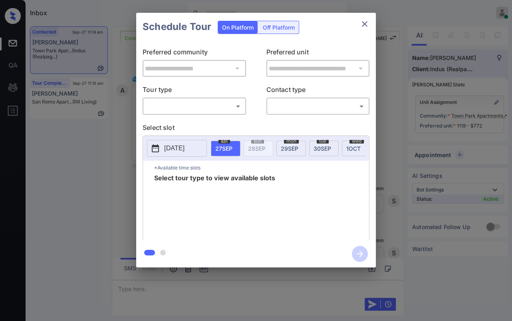
click at [190, 108] on body "Inbox [PERSON_NAME] [PERSON_NAME] Online Set yourself offline Set yourself on b…" at bounding box center [256, 160] width 512 height 321
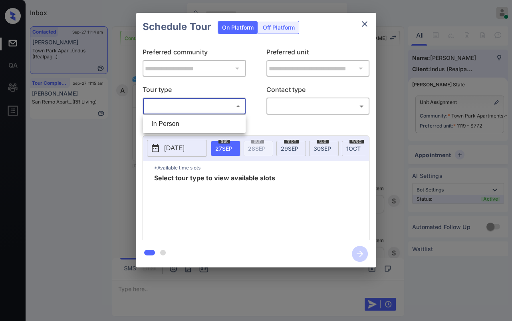
click at [178, 126] on li "In Person" at bounding box center [194, 124] width 99 height 14
type input "********"
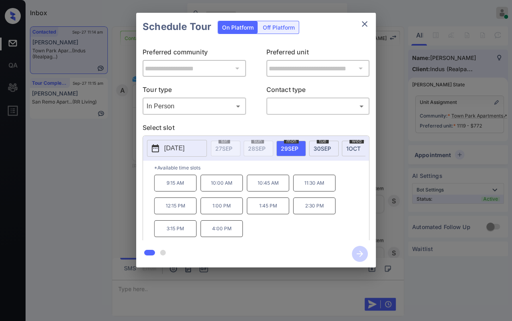
click at [177, 145] on p "[DATE]" at bounding box center [174, 148] width 20 height 10
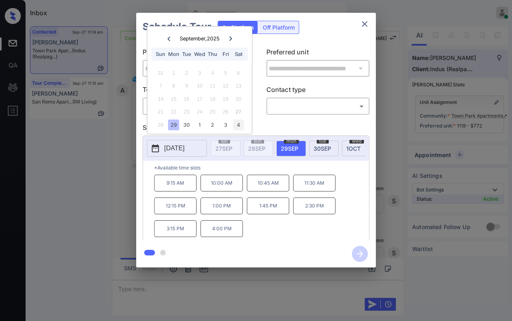
click at [241, 124] on div "4" at bounding box center [238, 124] width 11 height 11
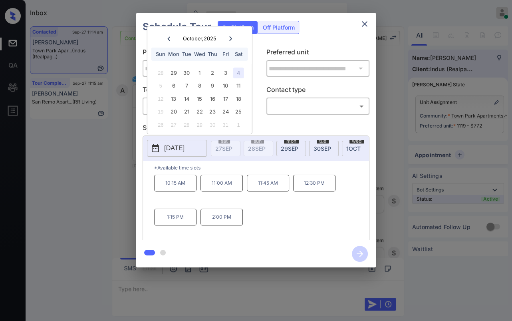
click at [364, 23] on icon "close" at bounding box center [365, 24] width 6 height 6
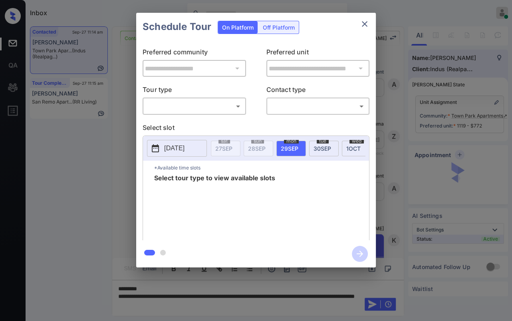
scroll to position [1001, 0]
click at [209, 106] on body "Inbox Danielle Dela Cruz Online Set yourself offline Set yourself on break Prof…" at bounding box center [256, 160] width 512 height 321
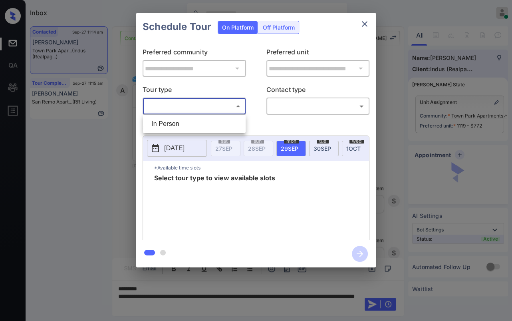
click at [177, 122] on li "In Person" at bounding box center [194, 124] width 99 height 14
type input "********"
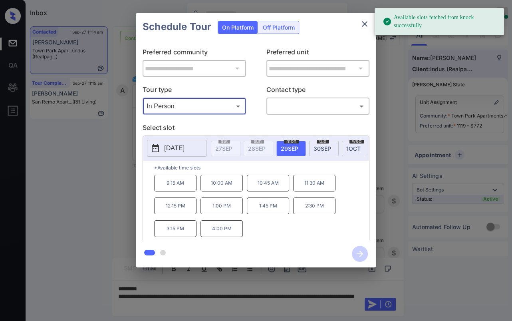
click at [180, 147] on p "2025-09-29" at bounding box center [174, 148] width 20 height 10
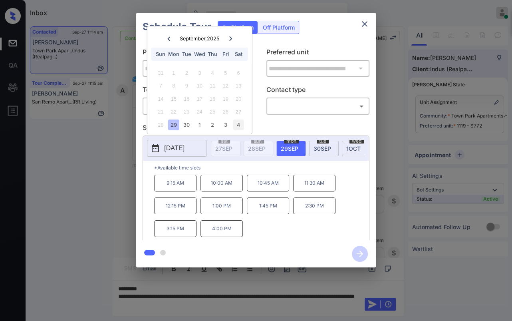
click at [241, 123] on div "4" at bounding box center [238, 124] width 11 height 11
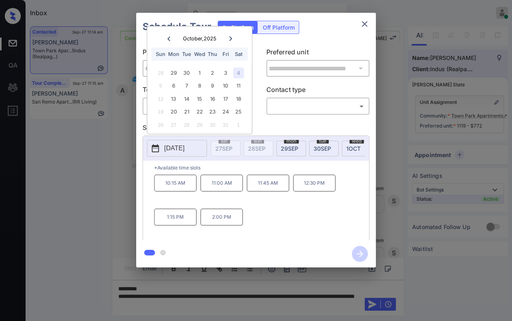
click at [364, 23] on icon "close" at bounding box center [365, 24] width 10 height 10
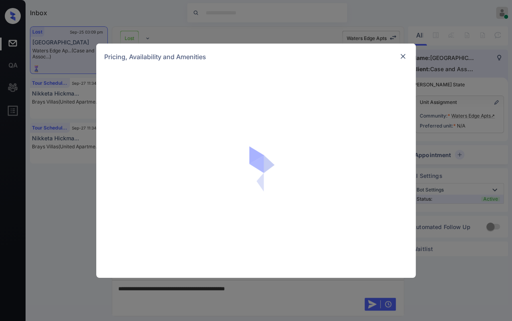
scroll to position [3028, 0]
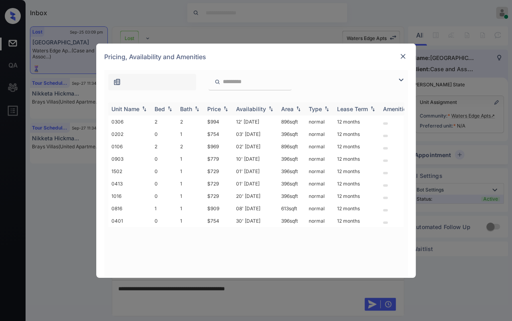
click at [163, 106] on div "Bed" at bounding box center [160, 108] width 10 height 7
drag, startPoint x: 203, startPoint y: 132, endPoint x: 255, endPoint y: 126, distance: 52.7
click at [231, 132] on tr "0106 2 2 $969 02' [DATE] 896 sqft normal 12 months" at bounding box center [317, 134] width 418 height 12
copy tr "$969"
click at [401, 56] on img at bounding box center [403, 56] width 8 height 8
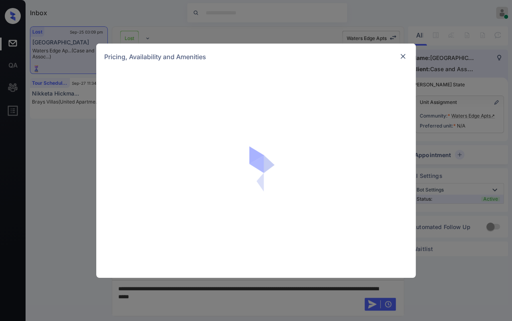
scroll to position [1785, 0]
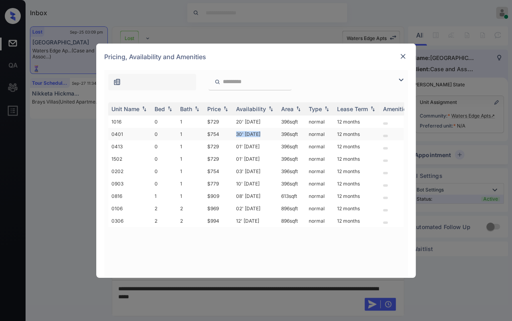
drag, startPoint x: 235, startPoint y: 131, endPoint x: 261, endPoint y: 131, distance: 26.0
click at [261, 131] on td "30' [DATE]" at bounding box center [255, 134] width 45 height 12
drag, startPoint x: 243, startPoint y: 202, endPoint x: 260, endPoint y: 203, distance: 17.6
click at [260, 203] on td "02' [DATE]" at bounding box center [255, 208] width 45 height 12
click at [402, 57] on img at bounding box center [403, 56] width 8 height 8
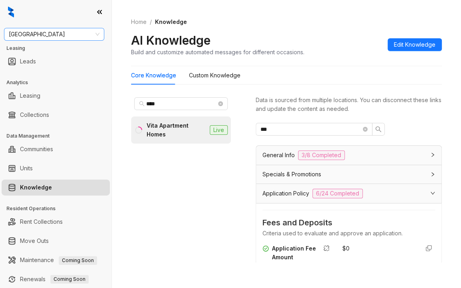
scroll to position [80, 0]
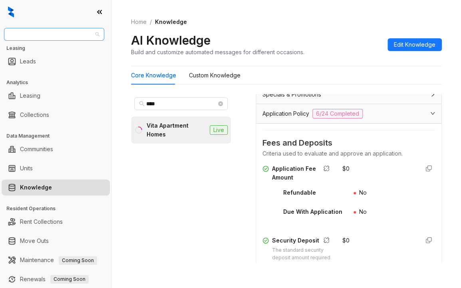
click at [68, 36] on span "Fairfield" at bounding box center [54, 34] width 91 height 12
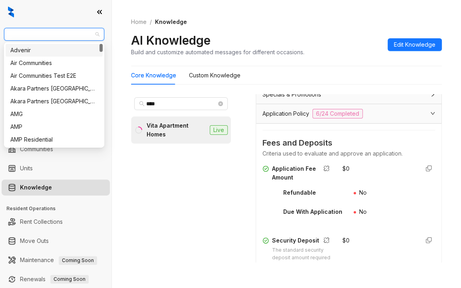
type input "*"
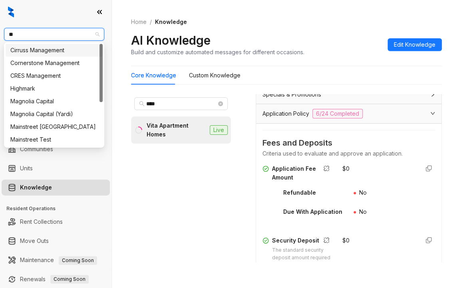
type input "***"
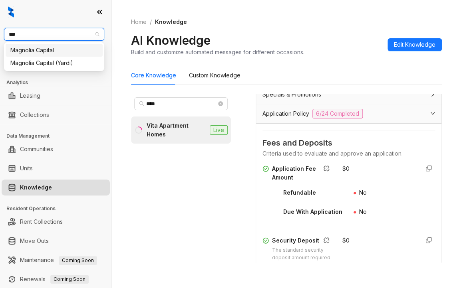
click at [41, 47] on div "Magnolia Capital" at bounding box center [54, 50] width 88 height 9
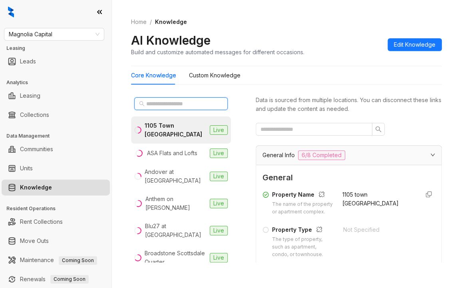
click at [178, 105] on input "text" at bounding box center [181, 103] width 70 height 9
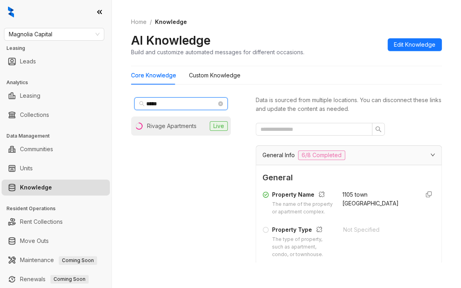
type input "*****"
click at [147, 123] on div "Rivage Apartments" at bounding box center [172, 126] width 50 height 9
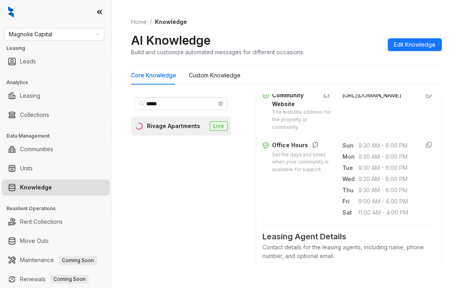
scroll to position [400, 0]
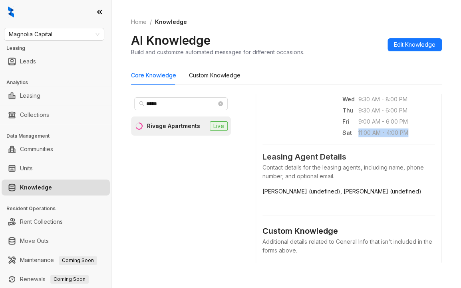
drag, startPoint x: 349, startPoint y: 223, endPoint x: 364, endPoint y: 235, distance: 19.3
click at [364, 137] on span "11:00 AM - 4:00 PM" at bounding box center [385, 133] width 54 height 9
copy span "11:00 AM - 4:00 PM"
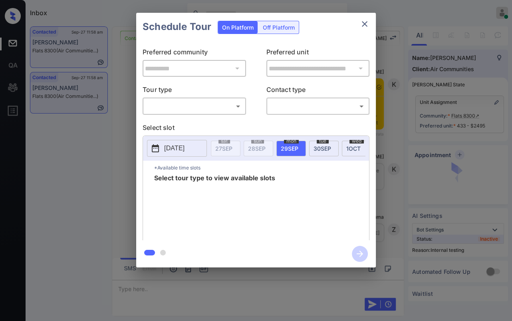
scroll to position [1402, 0]
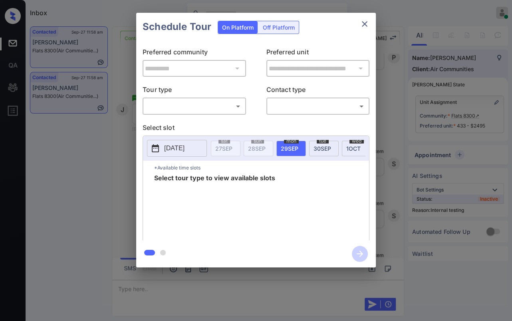
click at [169, 106] on body "Inbox [PERSON_NAME] [PERSON_NAME] Online Set yourself offline Set yourself on b…" at bounding box center [256, 160] width 512 height 321
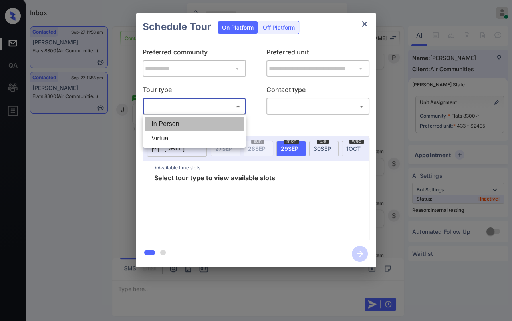
click at [163, 123] on li "In Person" at bounding box center [194, 124] width 99 height 14
type input "********"
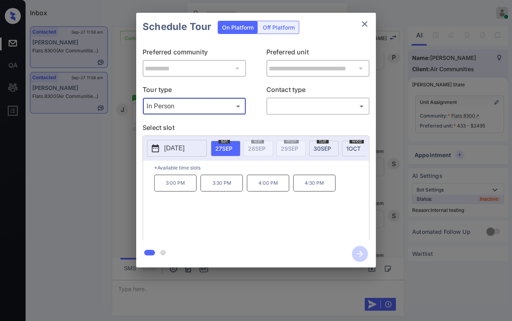
click at [119, 135] on div "**********" at bounding box center [256, 140] width 512 height 280
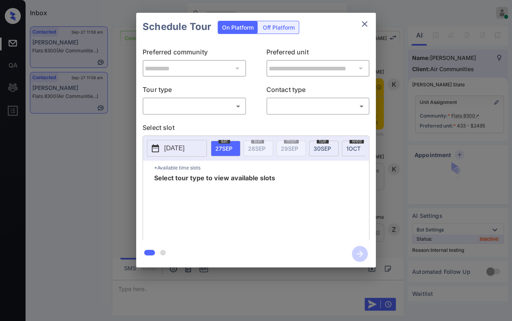
scroll to position [1269, 0]
click at [184, 97] on div "​ ​" at bounding box center [194, 105] width 103 height 17
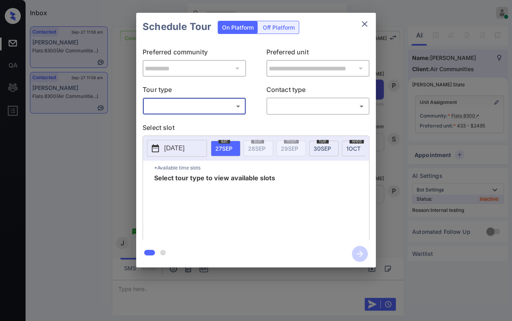
click at [178, 107] on body "Inbox [PERSON_NAME] [PERSON_NAME] Online Set yourself offline Set yourself on b…" at bounding box center [256, 160] width 512 height 321
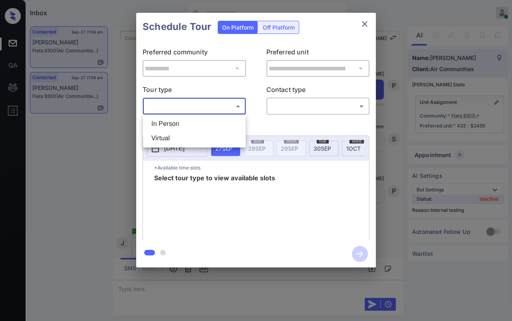
click at [172, 122] on li "In Person" at bounding box center [194, 124] width 99 height 14
type input "********"
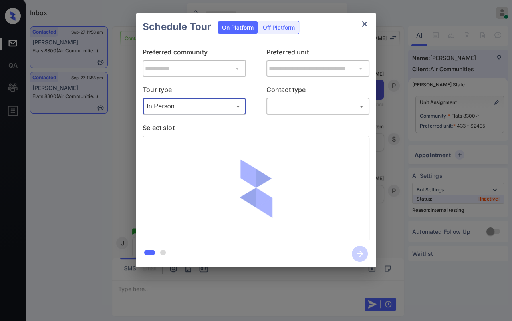
click at [309, 105] on body "Inbox [PERSON_NAME] [PERSON_NAME] Online Set yourself offline Set yourself on b…" at bounding box center [256, 160] width 512 height 321
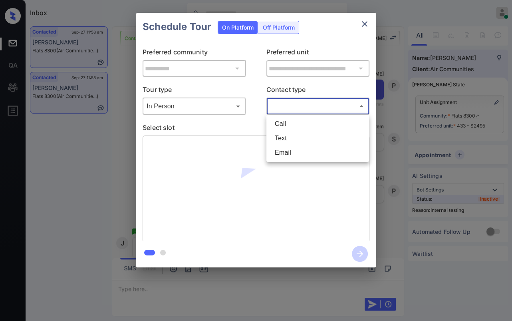
click at [288, 140] on li "Text" at bounding box center [318, 138] width 99 height 14
type input "****"
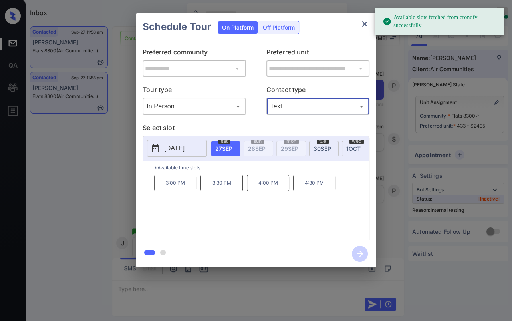
click at [269, 189] on p "4:00 PM" at bounding box center [268, 183] width 42 height 17
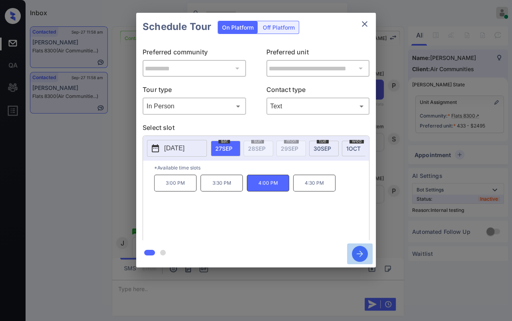
click at [361, 256] on icon "button" at bounding box center [360, 254] width 16 height 16
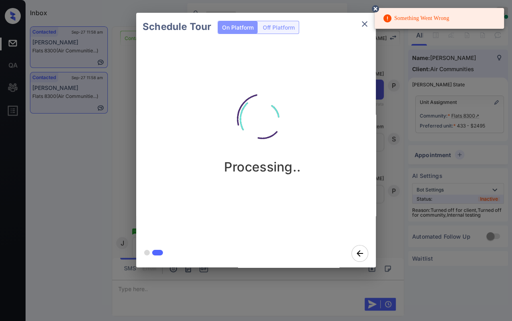
click at [378, 8] on icon at bounding box center [375, 8] width 7 height 7
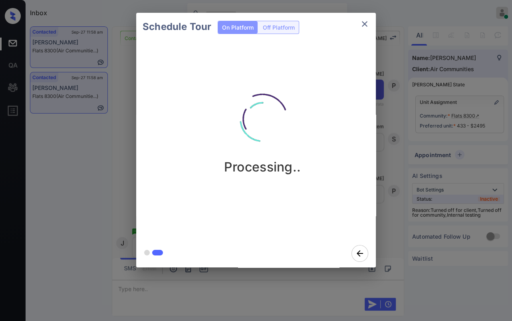
click at [122, 151] on div "Schedule Tour On Platform Off Platform Processing.." at bounding box center [256, 140] width 512 height 280
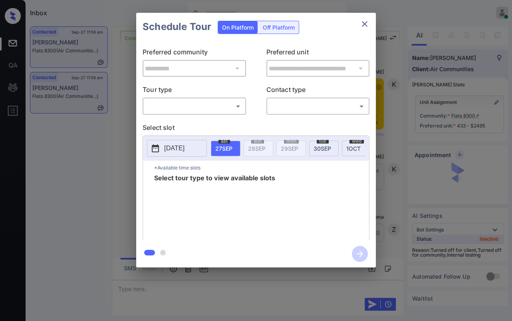
scroll to position [1447, 0]
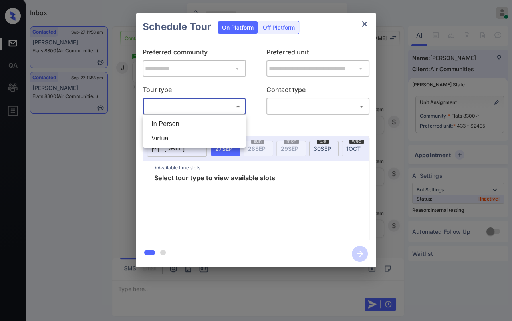
click at [183, 108] on body "Inbox [PERSON_NAME] [PERSON_NAME] Online Set yourself offline Set yourself on b…" at bounding box center [256, 160] width 512 height 321
click at [165, 125] on li "In Person" at bounding box center [194, 124] width 99 height 14
type input "********"
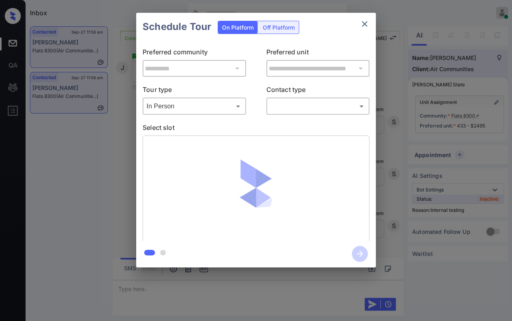
click at [105, 138] on div "**********" at bounding box center [256, 140] width 512 height 280
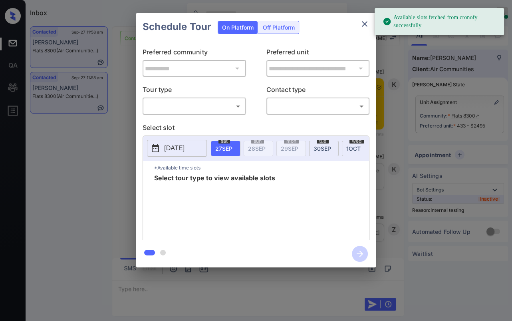
scroll to position [1447, 0]
click at [176, 112] on body "Available slots fetched from cronofy successfully Inbox [PERSON_NAME] [PERSON_N…" at bounding box center [256, 160] width 512 height 321
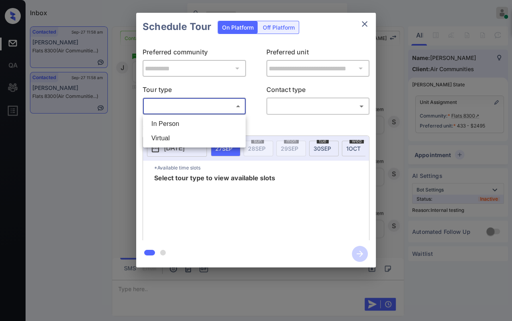
click at [170, 123] on li "In Person" at bounding box center [194, 124] width 99 height 14
type input "********"
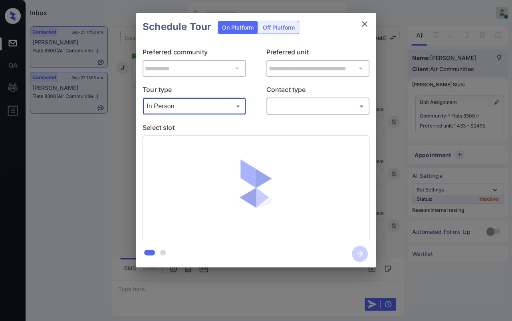
click at [333, 100] on body "Available slots fetched from cronofy successfully Inbox [PERSON_NAME] [PERSON_N…" at bounding box center [256, 160] width 512 height 321
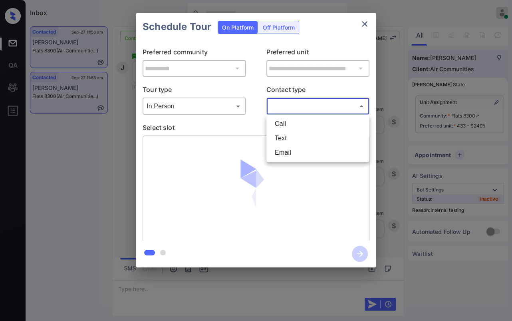
click at [285, 135] on li "Text" at bounding box center [318, 138] width 99 height 14
type input "****"
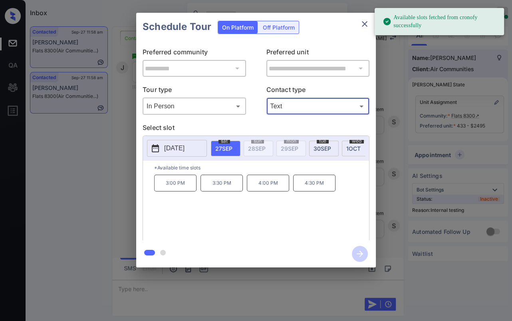
click at [272, 189] on p "4:00 PM" at bounding box center [268, 183] width 42 height 17
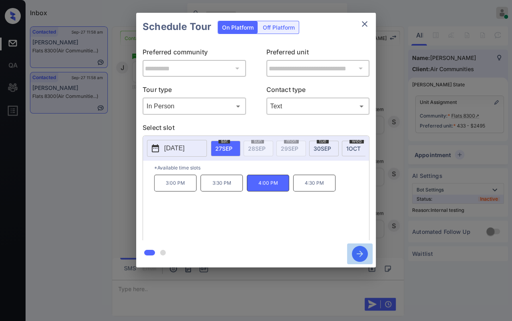
click at [360, 252] on icon "button" at bounding box center [360, 254] width 16 height 16
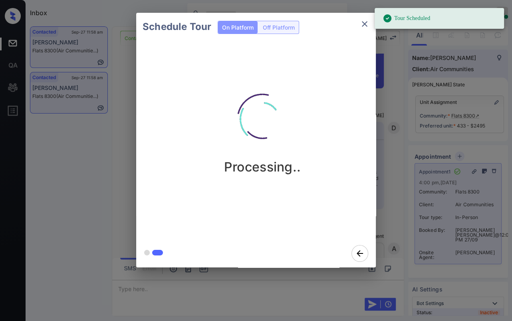
scroll to position [1881, 0]
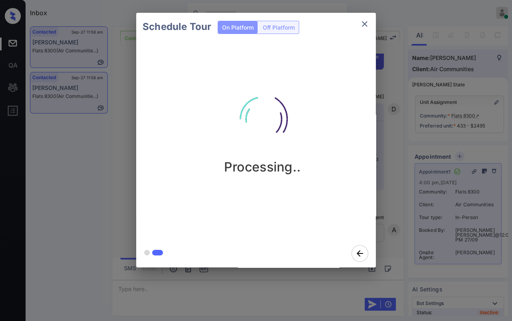
click at [114, 132] on div "Schedule Tour On Platform Off Platform Processing.." at bounding box center [256, 140] width 512 height 280
